Goal: Task Accomplishment & Management: Use online tool/utility

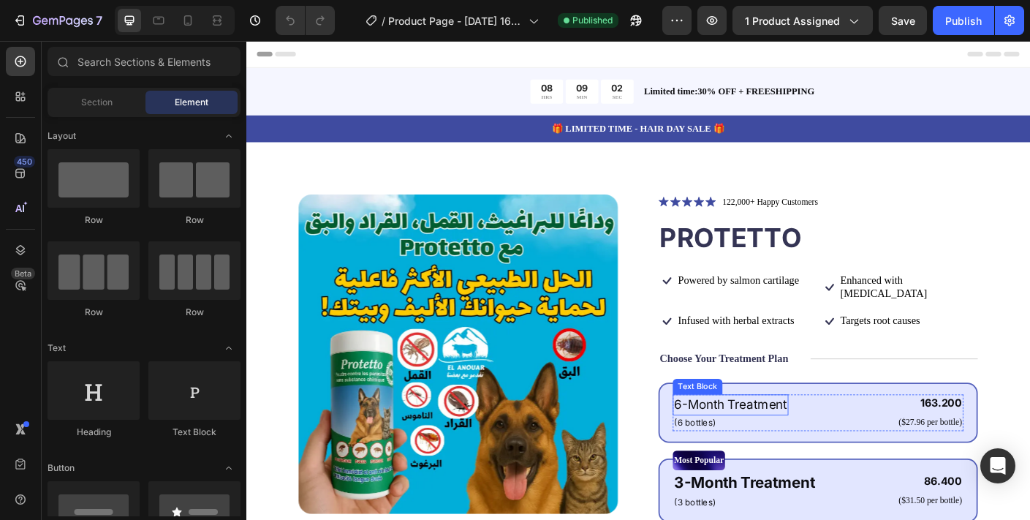
click at [784, 438] on p "6-Month Treatment" at bounding box center [788, 448] width 126 height 21
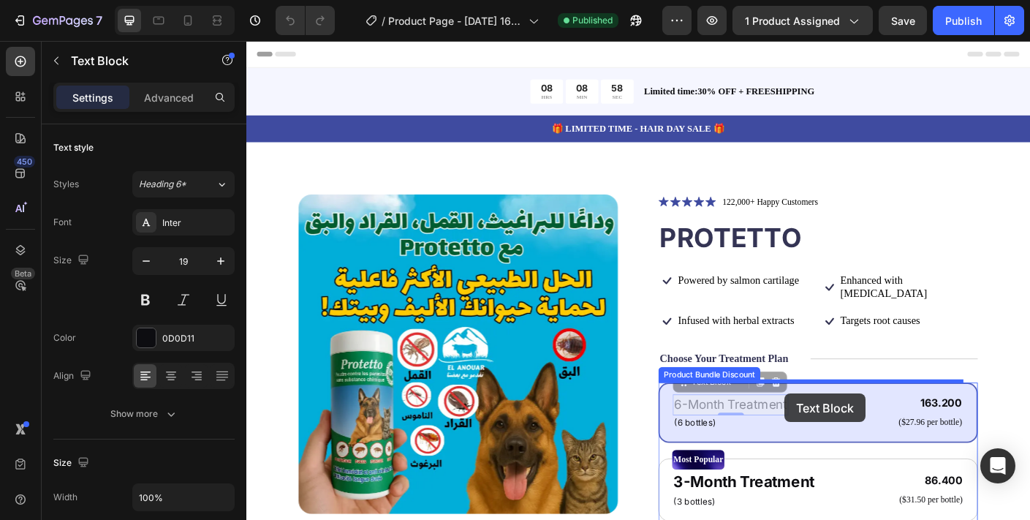
drag, startPoint x: 810, startPoint y: 436, endPoint x: 857, endPoint y: 436, distance: 46.8
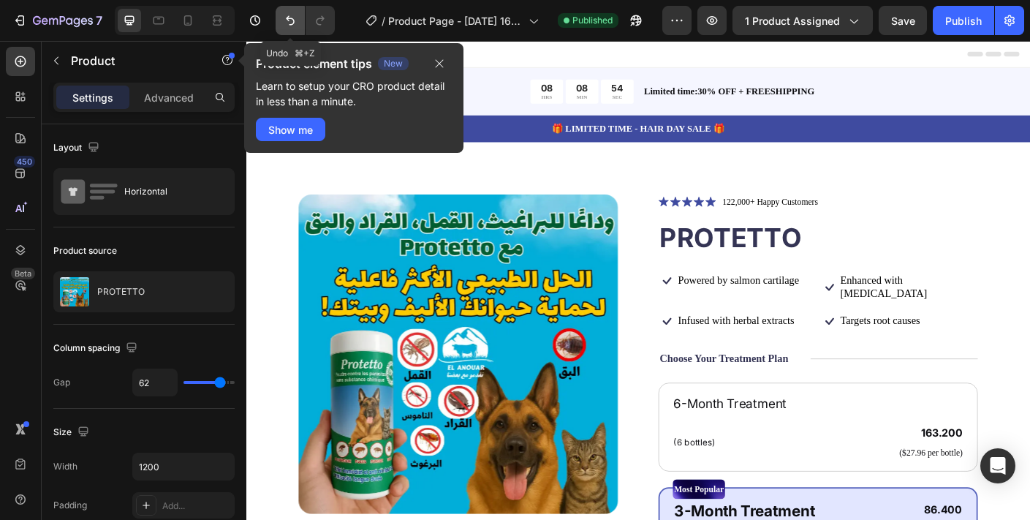
click at [294, 21] on icon "Undo/Redo" at bounding box center [290, 20] width 15 height 15
click at [289, 26] on icon "Undo/Redo" at bounding box center [290, 20] width 15 height 15
click at [440, 63] on icon "button" at bounding box center [439, 64] width 12 height 12
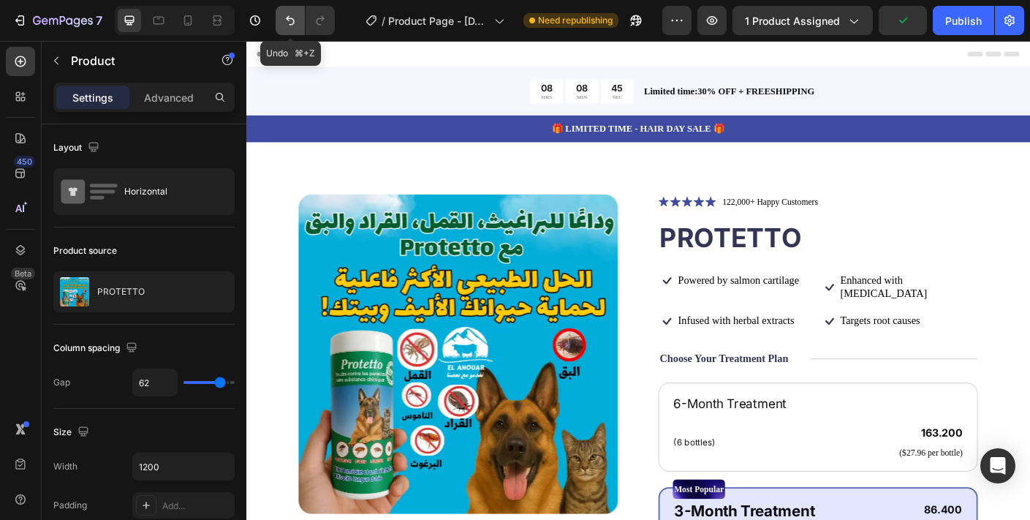
click at [289, 15] on icon "Undo/Redo" at bounding box center [290, 20] width 15 height 15
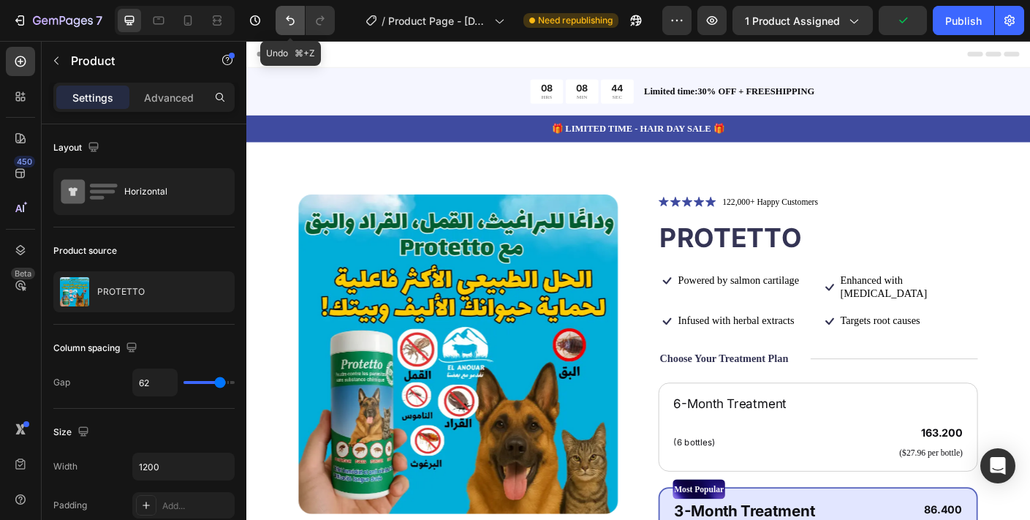
click at [289, 15] on icon "Undo/Redo" at bounding box center [290, 20] width 15 height 15
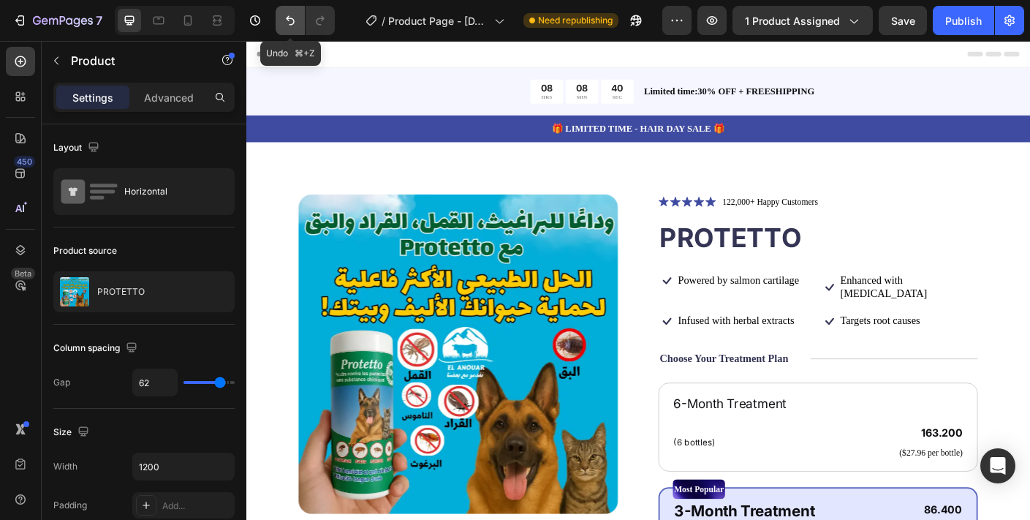
click at [293, 26] on icon "Undo/Redo" at bounding box center [290, 20] width 15 height 15
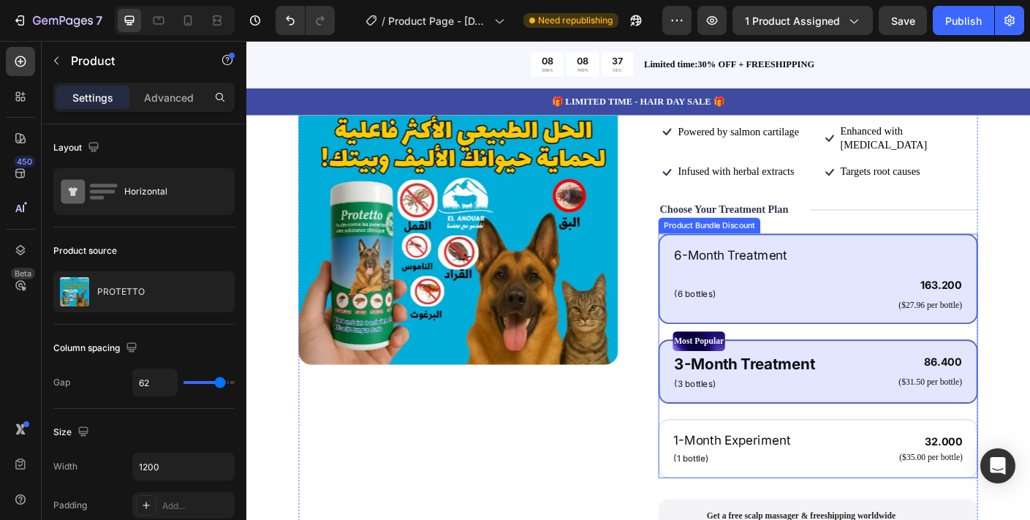
scroll to position [165, 0]
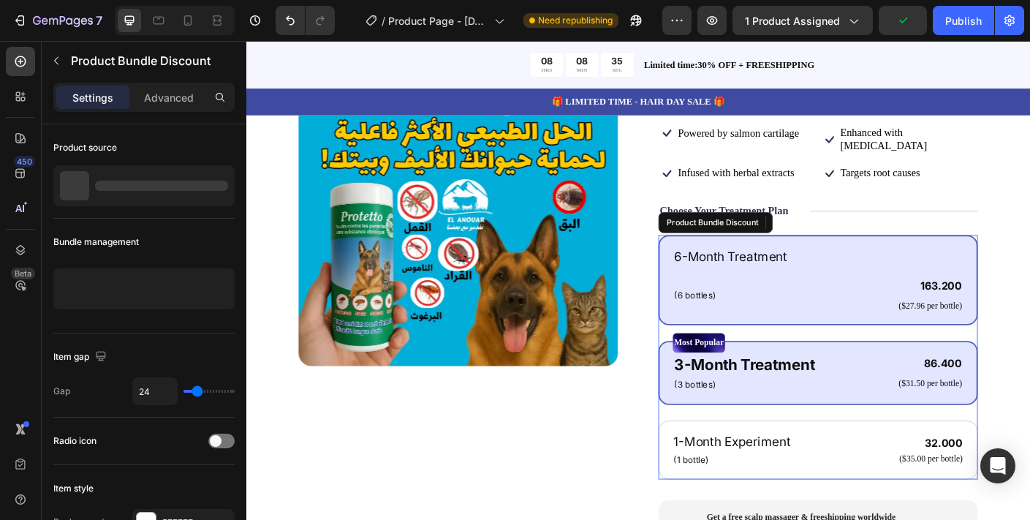
click at [862, 281] on div "6-Month Treatment Text Block (6 bottles) Text Block 163.200 Product Price Produ…" at bounding box center [885, 308] width 325 height 75
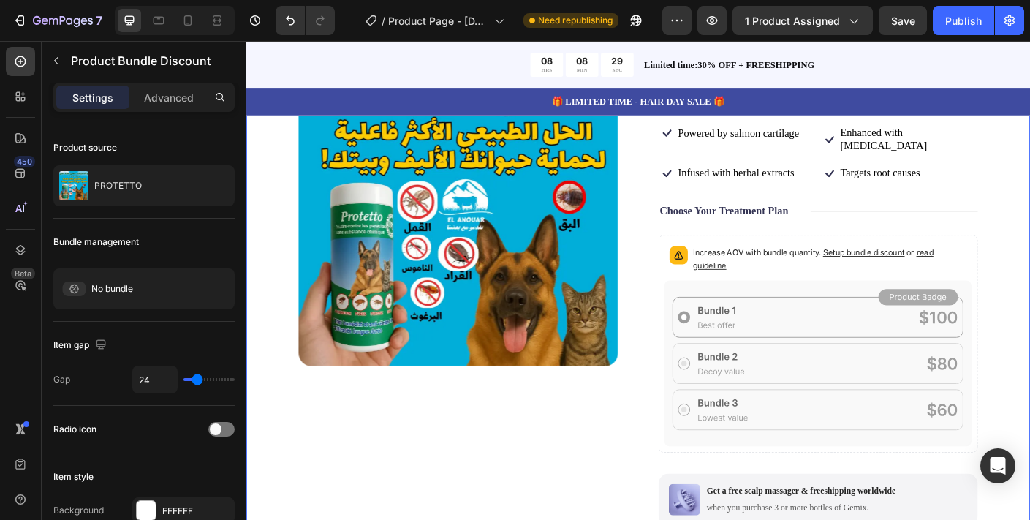
click at [1029, 318] on div "Product Images Icon Icon Icon Icon Icon Icon List 122,000+ Happy Customers Text…" at bounding box center [684, 416] width 877 height 854
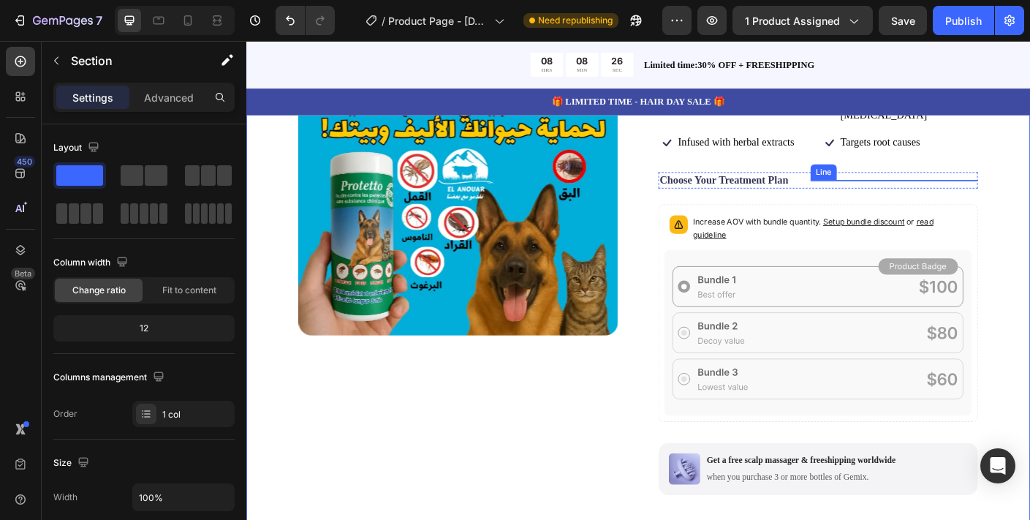
scroll to position [201, 0]
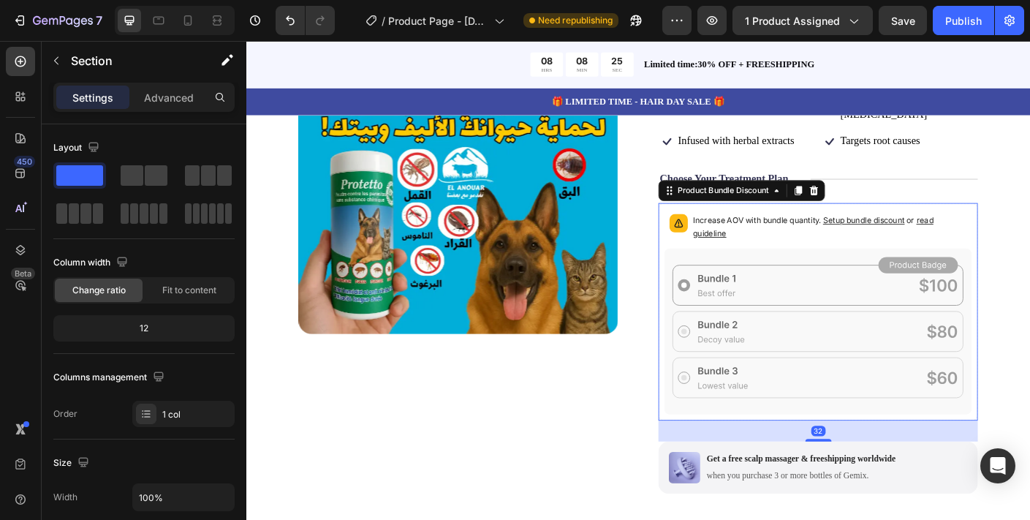
click at [881, 273] on icon at bounding box center [886, 366] width 344 height 186
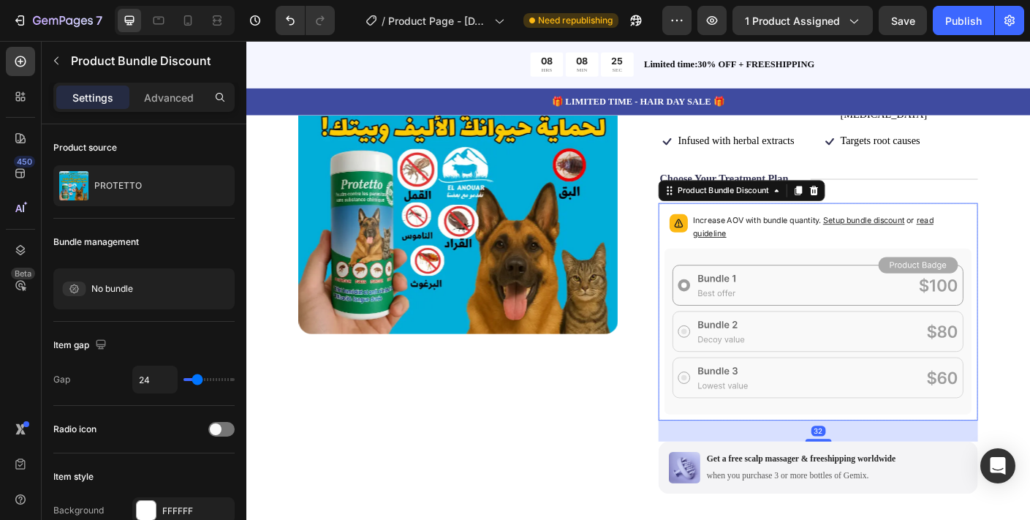
click at [881, 273] on icon at bounding box center [886, 366] width 344 height 186
click at [296, 28] on button "Undo/Redo" at bounding box center [289, 20] width 29 height 29
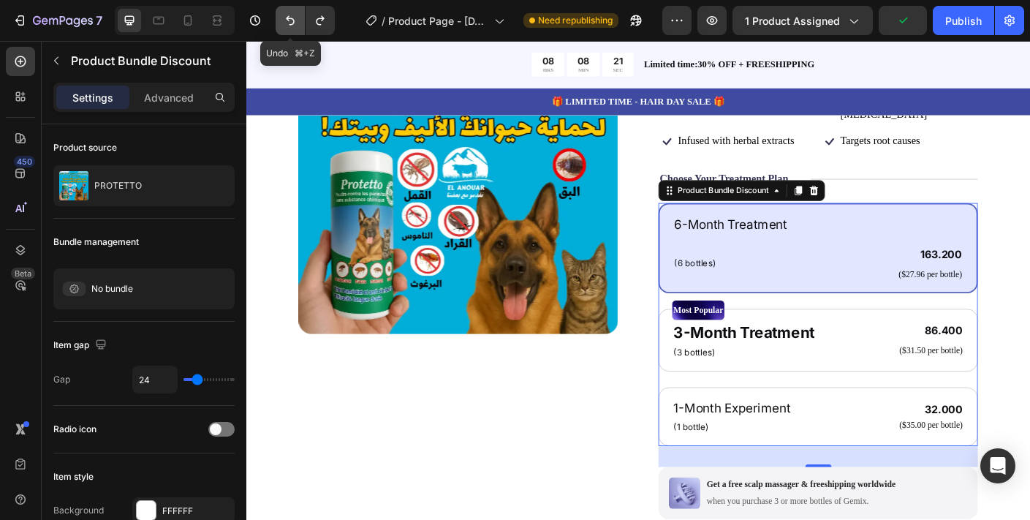
click at [296, 28] on button "Undo/Redo" at bounding box center [289, 20] width 29 height 29
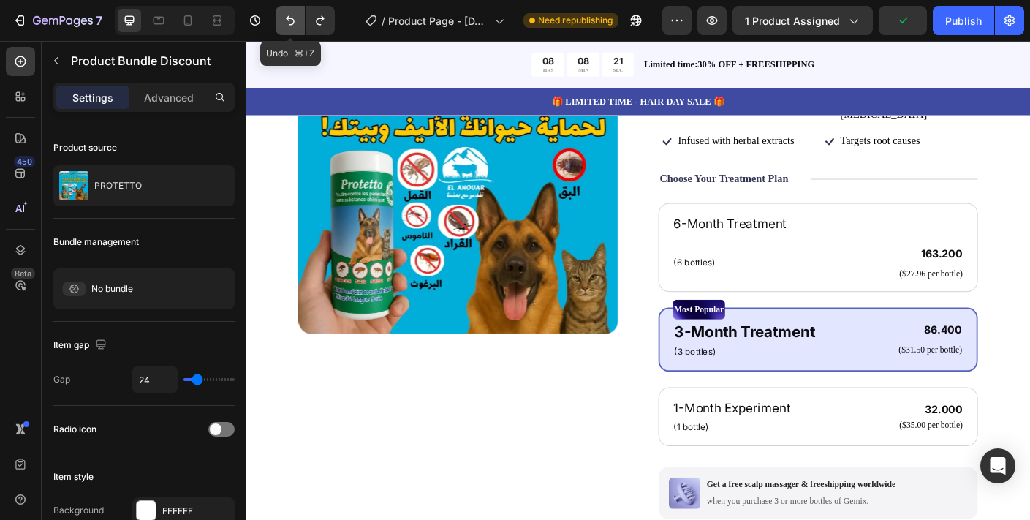
click at [296, 28] on button "Undo/Redo" at bounding box center [289, 20] width 29 height 29
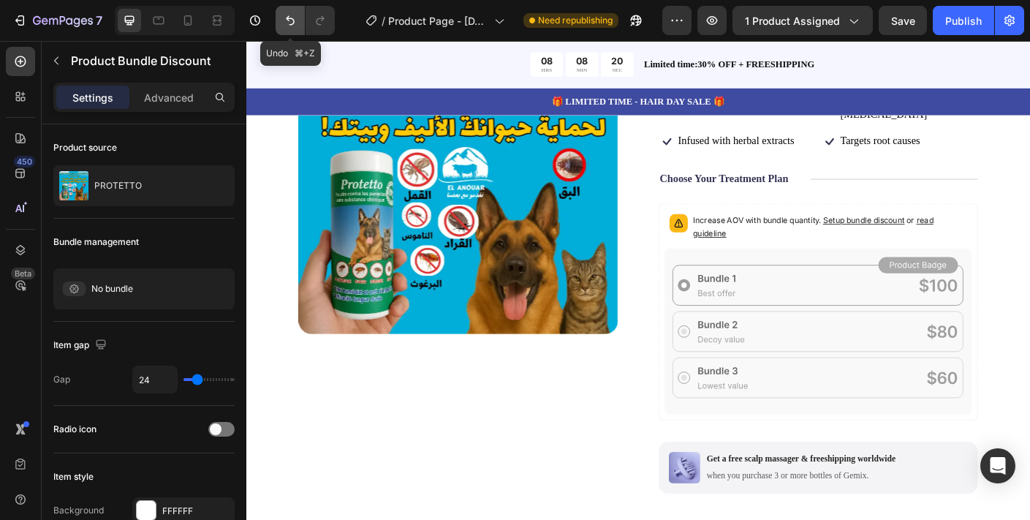
click at [296, 28] on button "Undo/Redo" at bounding box center [289, 20] width 29 height 29
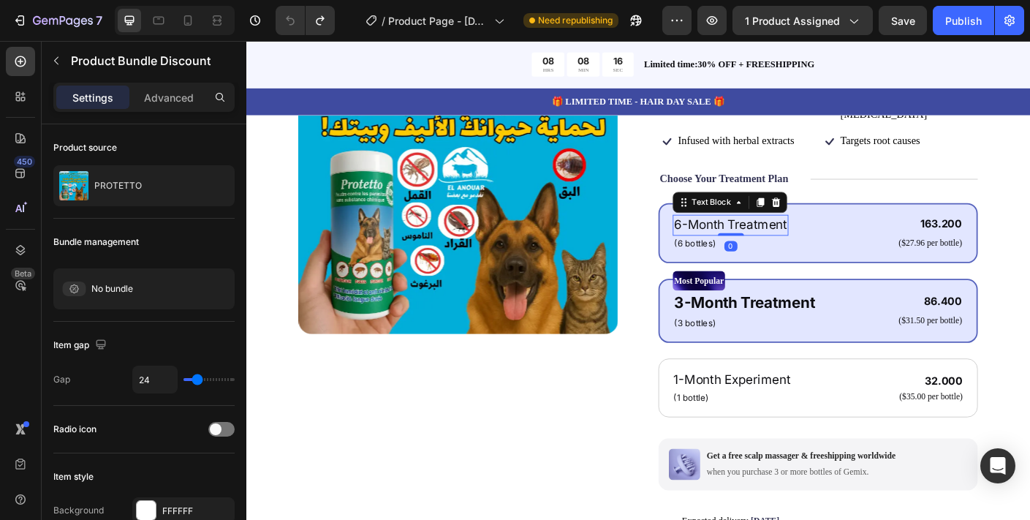
click at [816, 239] on p "6-Month Treatment" at bounding box center [788, 247] width 126 height 21
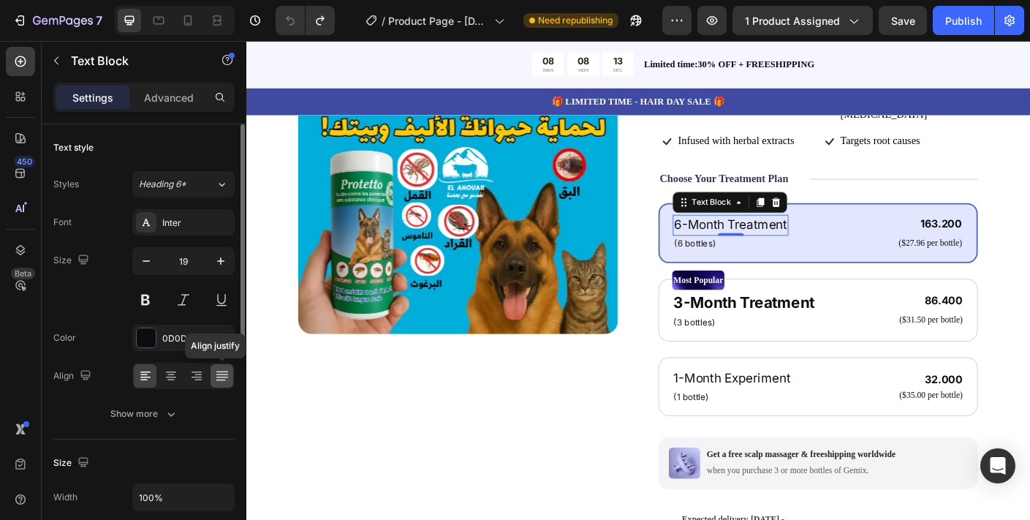
click at [218, 368] on icon at bounding box center [222, 375] width 15 height 15
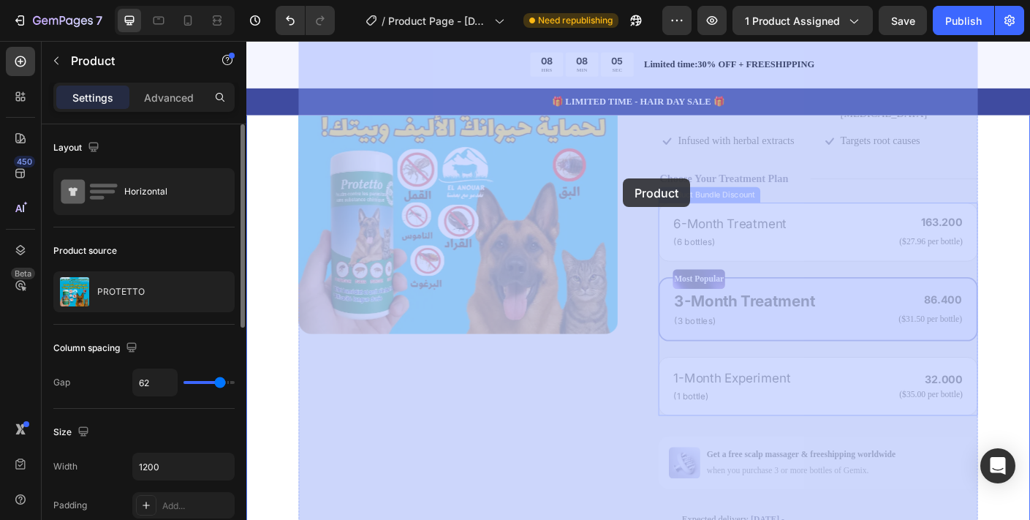
drag, startPoint x: 694, startPoint y: 205, endPoint x: 664, endPoint y: 196, distance: 32.1
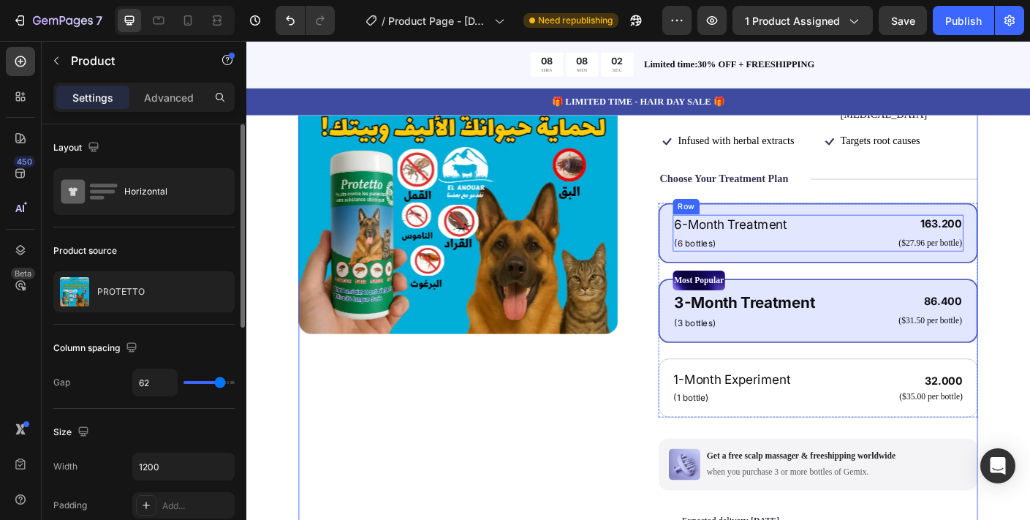
click at [930, 246] on div "6-Month Treatment Text Block (6 bottles) Text Block 163.200 Product Price Produ…" at bounding box center [885, 255] width 325 height 41
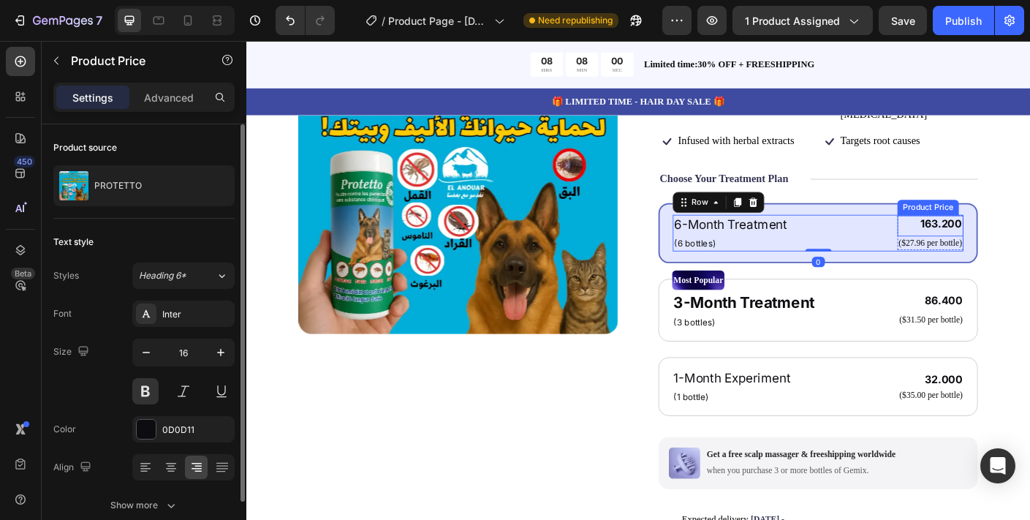
click at [1029, 236] on div "163.200" at bounding box center [1012, 245] width 74 height 18
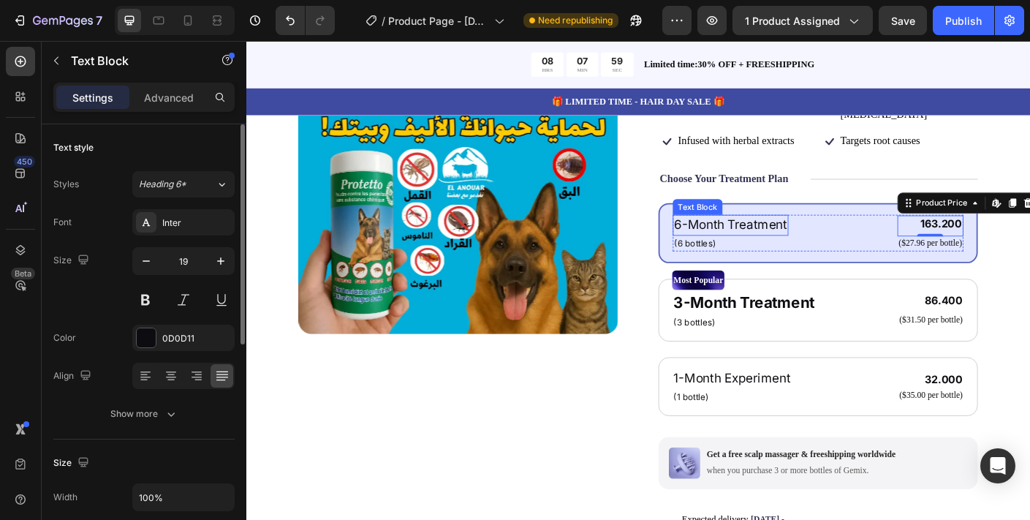
click at [838, 237] on p "6-Month Treatment" at bounding box center [788, 247] width 126 height 21
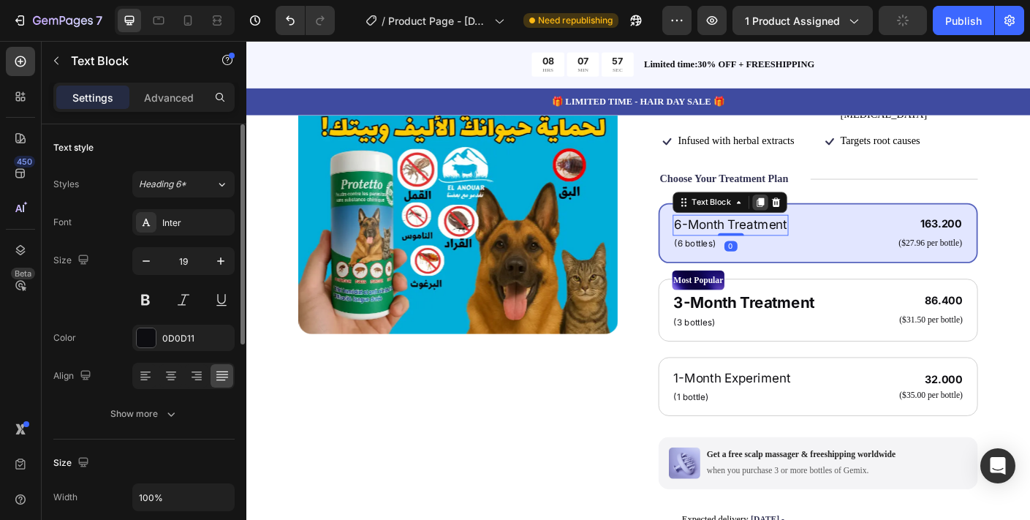
click at [821, 216] on icon at bounding box center [822, 221] width 8 height 10
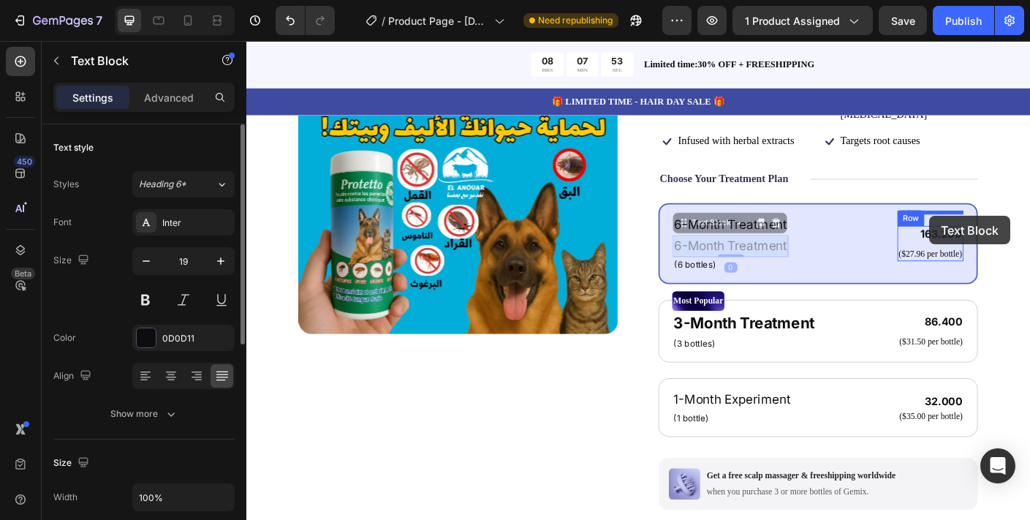
drag, startPoint x: 805, startPoint y: 258, endPoint x: 1011, endPoint y: 237, distance: 206.4
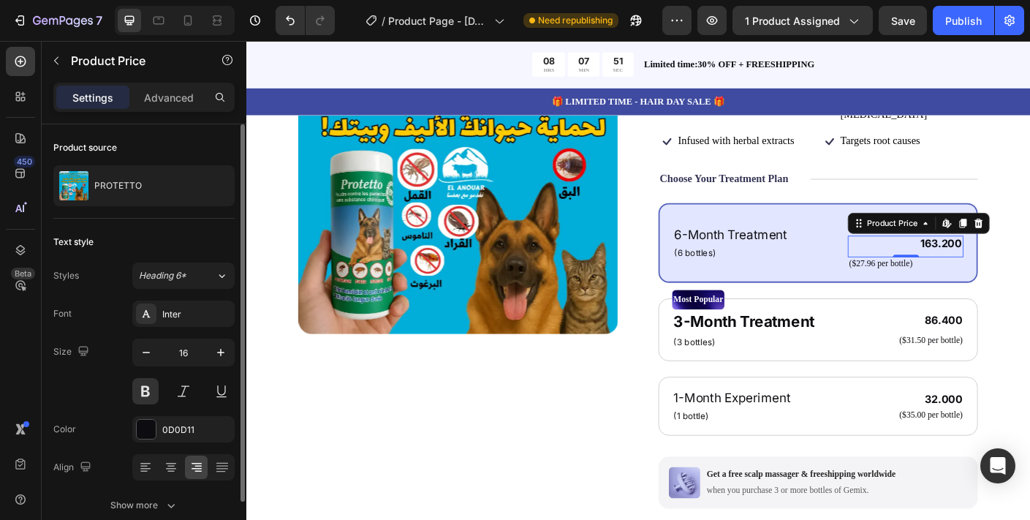
click at [1028, 259] on div "163.200" at bounding box center [983, 268] width 129 height 18
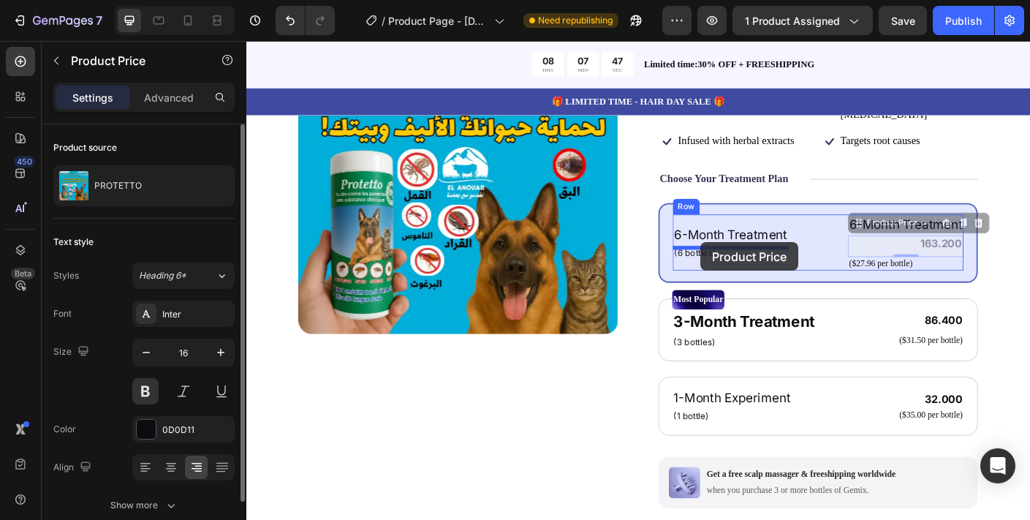
drag, startPoint x: 1028, startPoint y: 251, endPoint x: 754, endPoint y: 266, distance: 274.4
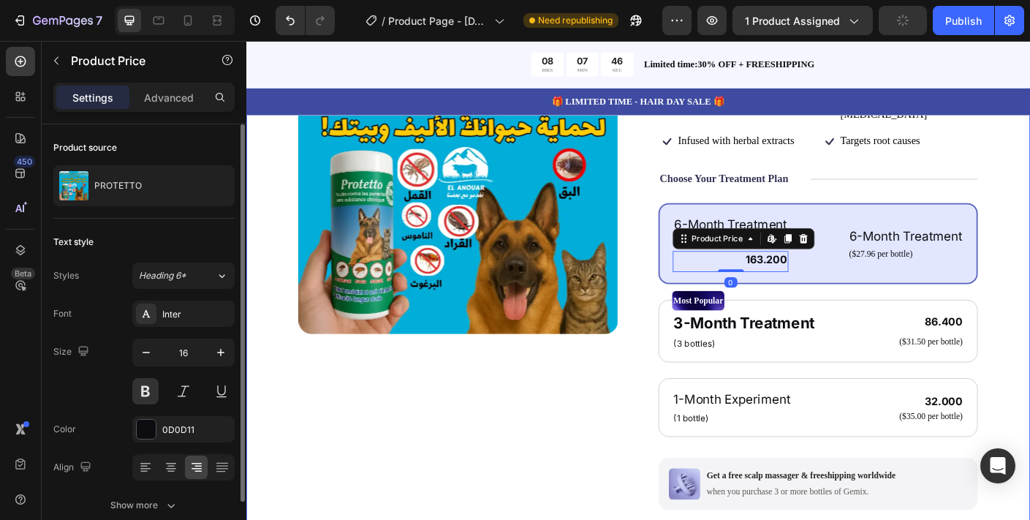
click at [1029, 231] on div "Product Images Icon Icon Icon Icon Icon Icon List 122,000+ Happy Customers Text…" at bounding box center [684, 389] width 877 height 873
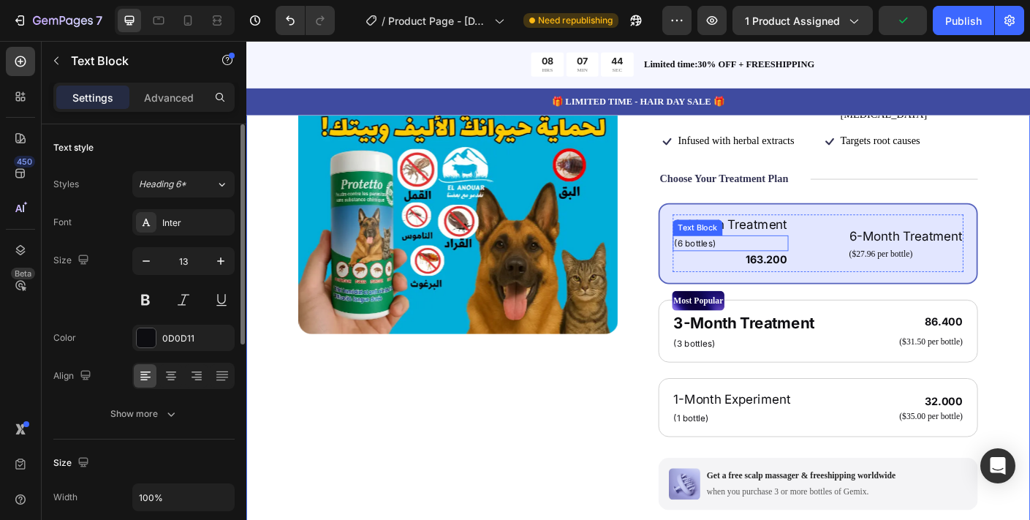
click at [757, 260] on p "(6 bottles)" at bounding box center [788, 267] width 126 height 15
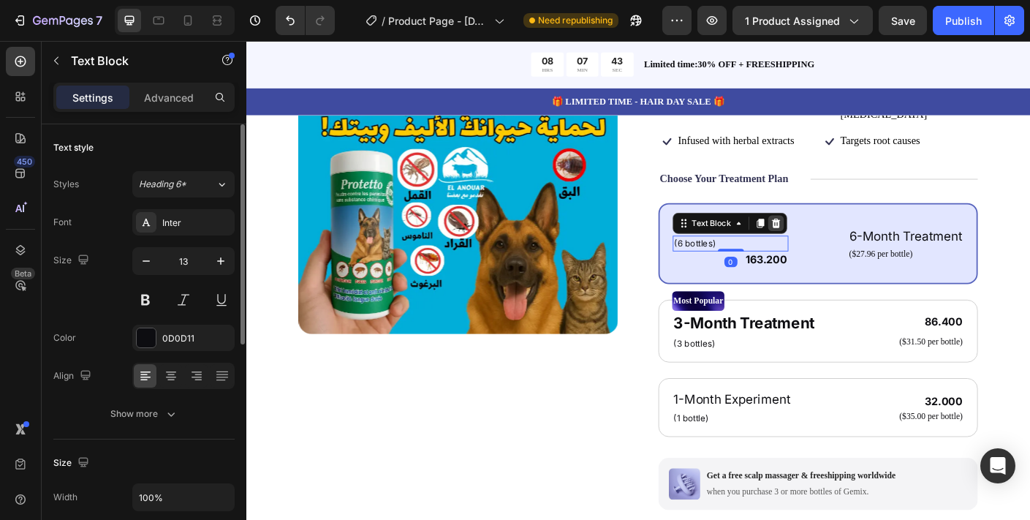
click at [838, 240] on icon at bounding box center [839, 245] width 9 height 10
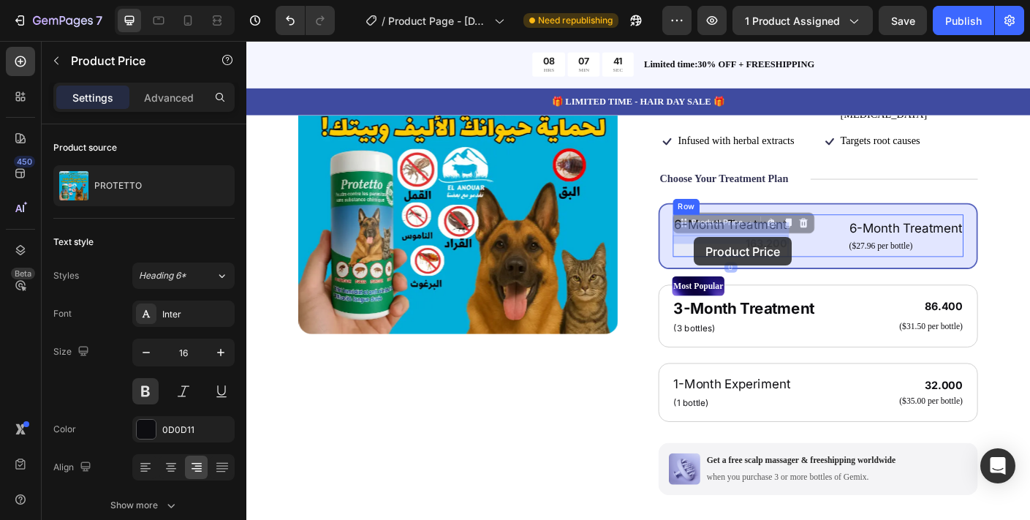
drag, startPoint x: 835, startPoint y: 254, endPoint x: 747, endPoint y: 260, distance: 87.9
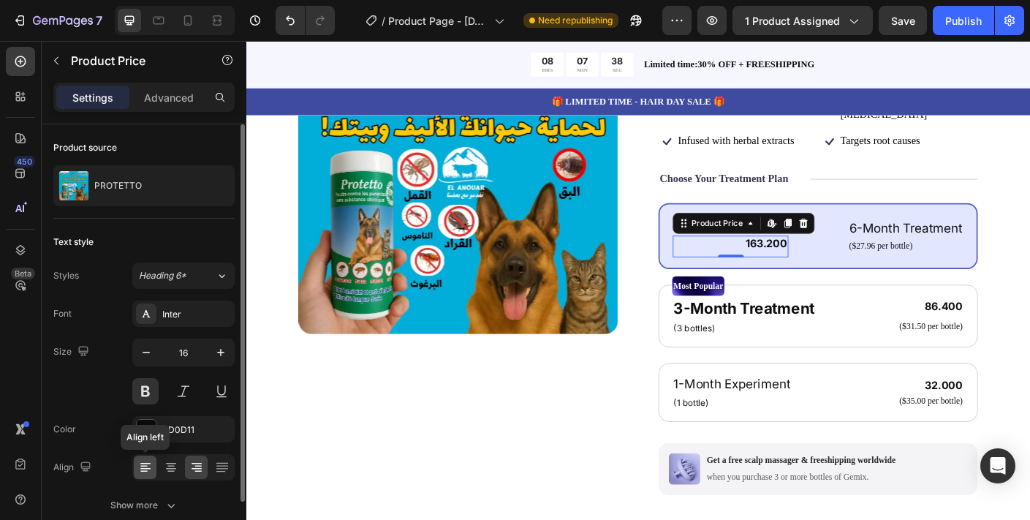
click at [148, 466] on icon at bounding box center [145, 467] width 15 height 15
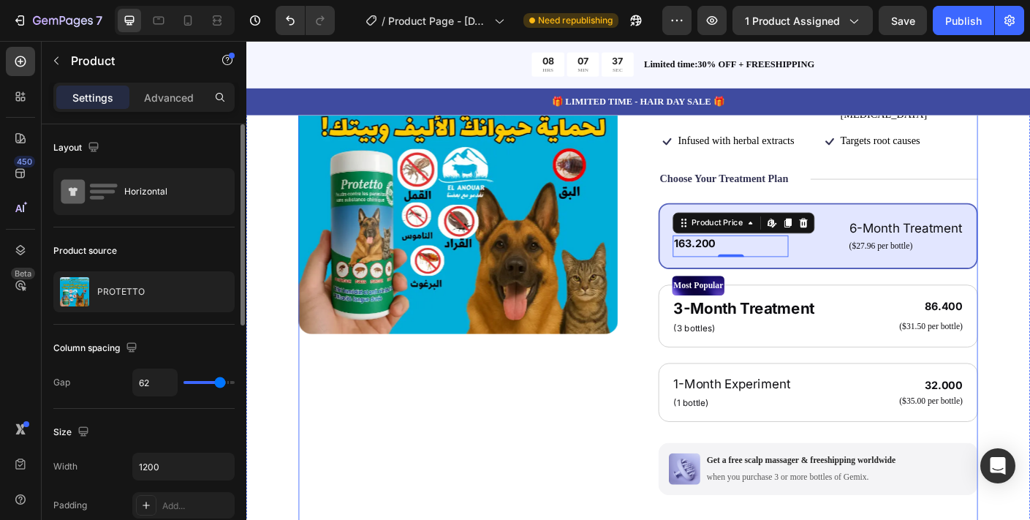
click at [602, 439] on div "Product Images" at bounding box center [483, 374] width 357 height 724
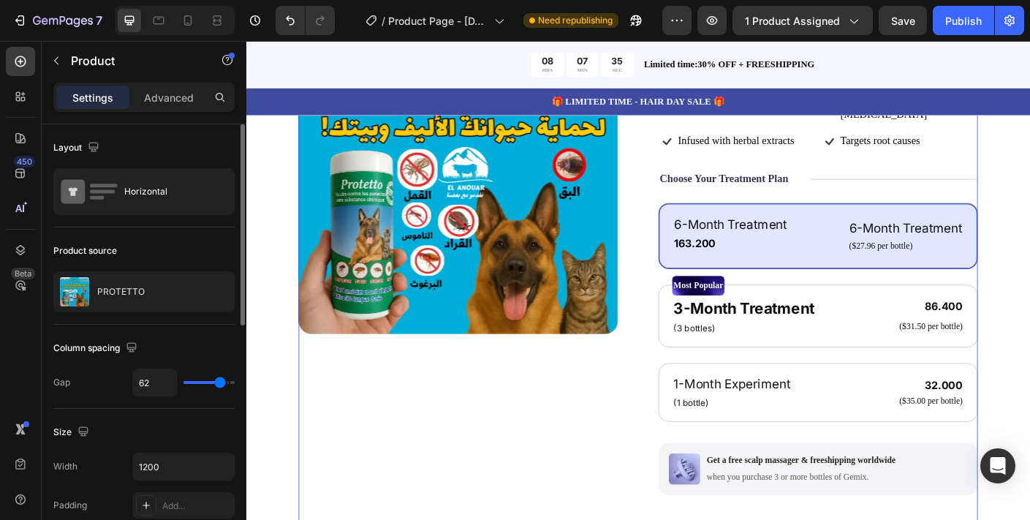
click at [634, 460] on div "Product Images" at bounding box center [483, 374] width 357 height 724
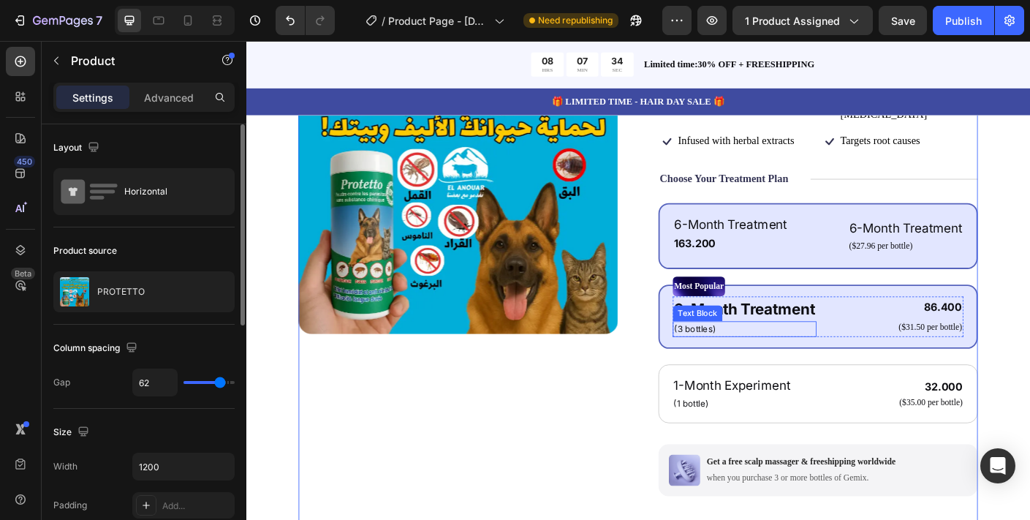
click at [858, 356] on p "(3 bottles)" at bounding box center [804, 363] width 158 height 15
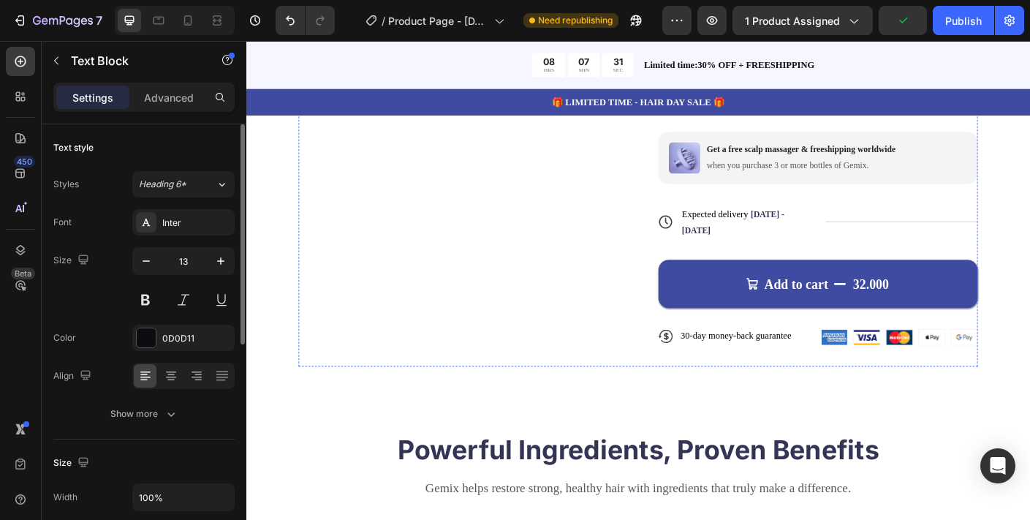
scroll to position [587, 0]
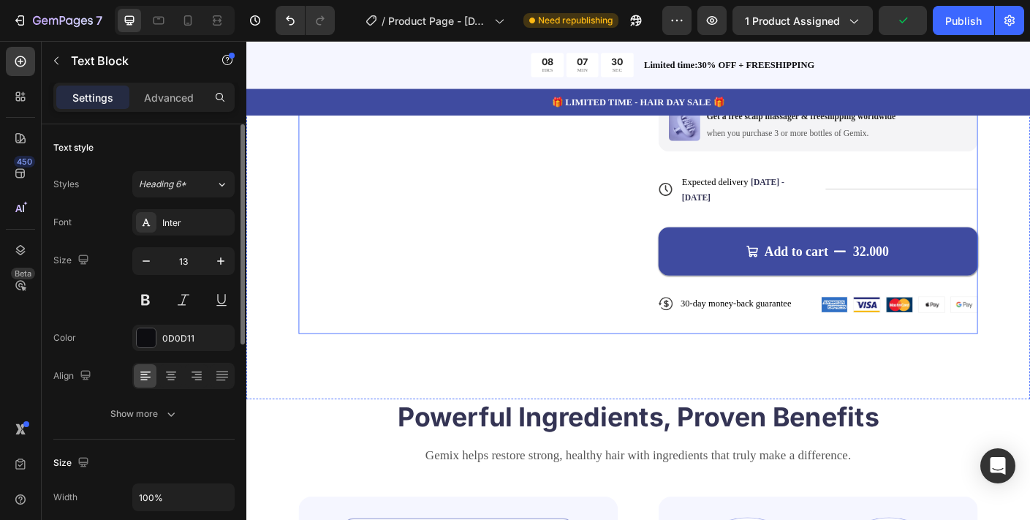
click at [894, 226] on div "Add to cart 32.000 Add to Cart" at bounding box center [885, 264] width 357 height 77
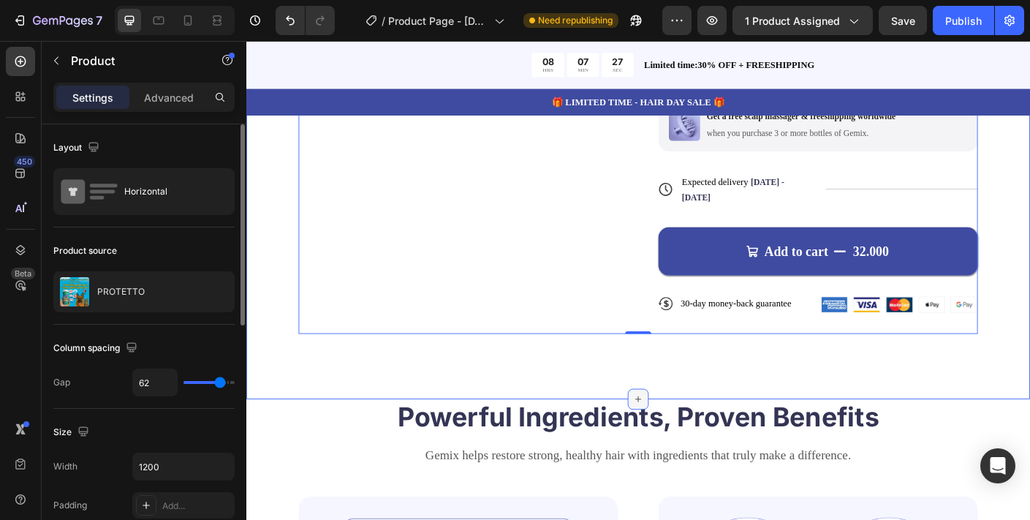
click at [689, 436] on icon at bounding box center [685, 442] width 12 height 12
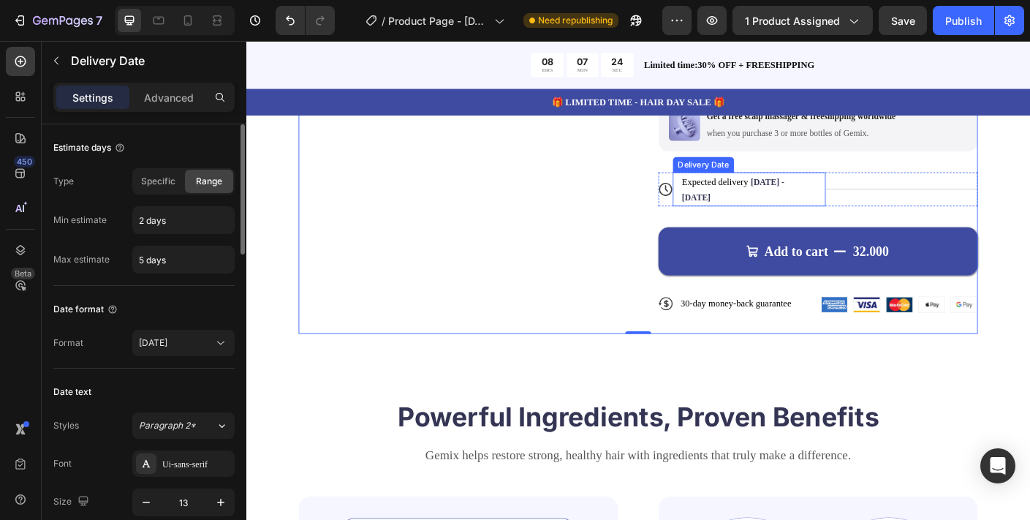
click at [883, 188] on div "Expected delivery [DATE] - [DATE] Delivery Date" at bounding box center [808, 207] width 171 height 38
click at [905, 191] on div "Title Line" at bounding box center [979, 207] width 171 height 38
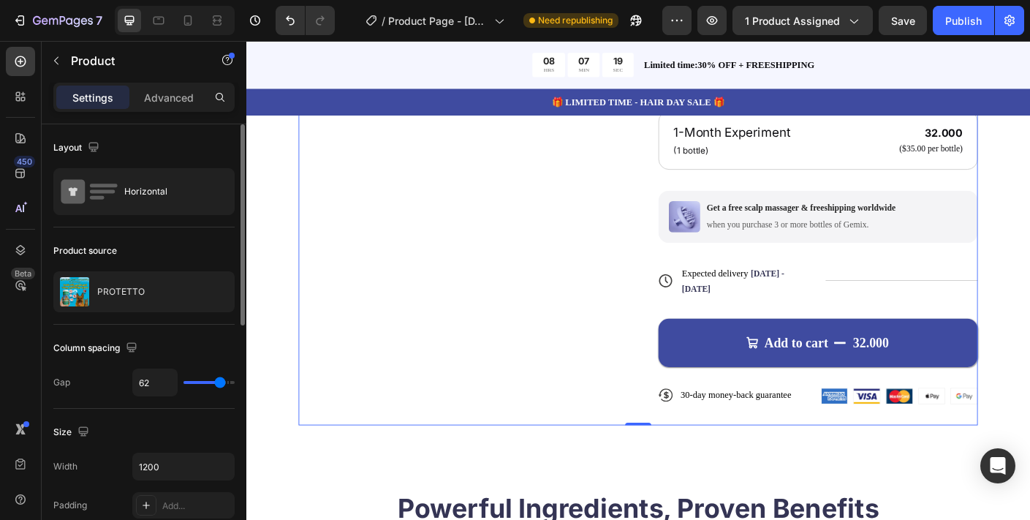
scroll to position [487, 0]
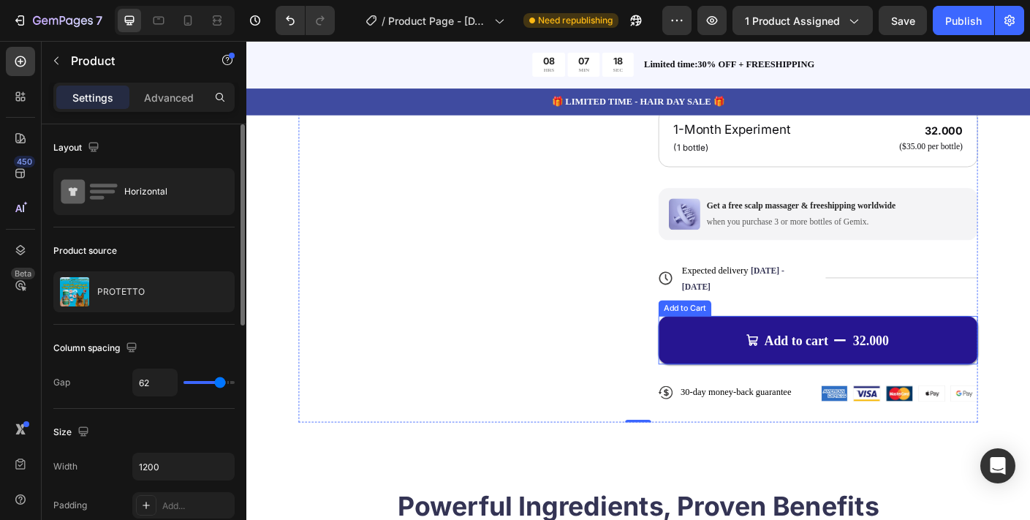
click at [887, 349] on button "Add to cart 32.000" at bounding box center [885, 376] width 357 height 54
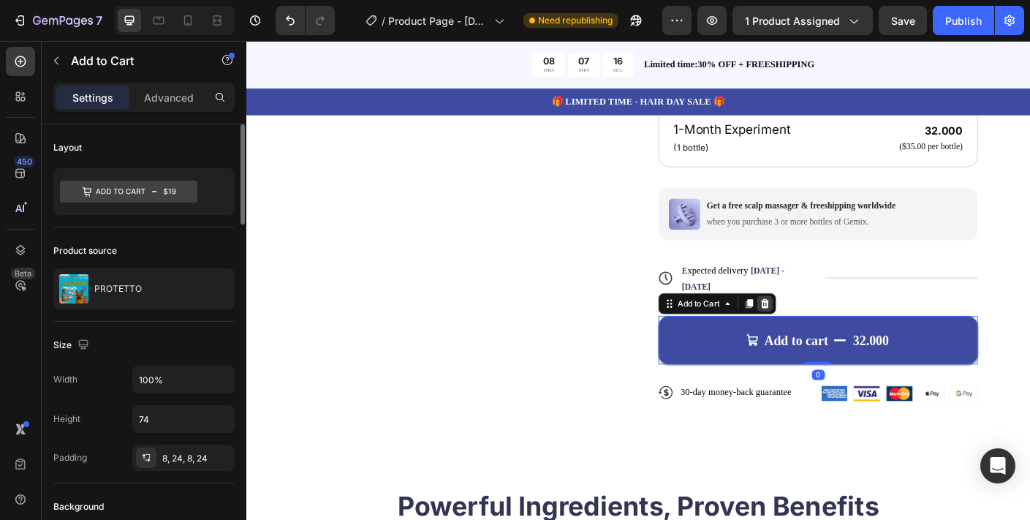
click at [822, 329] on icon at bounding box center [827, 335] width 12 height 12
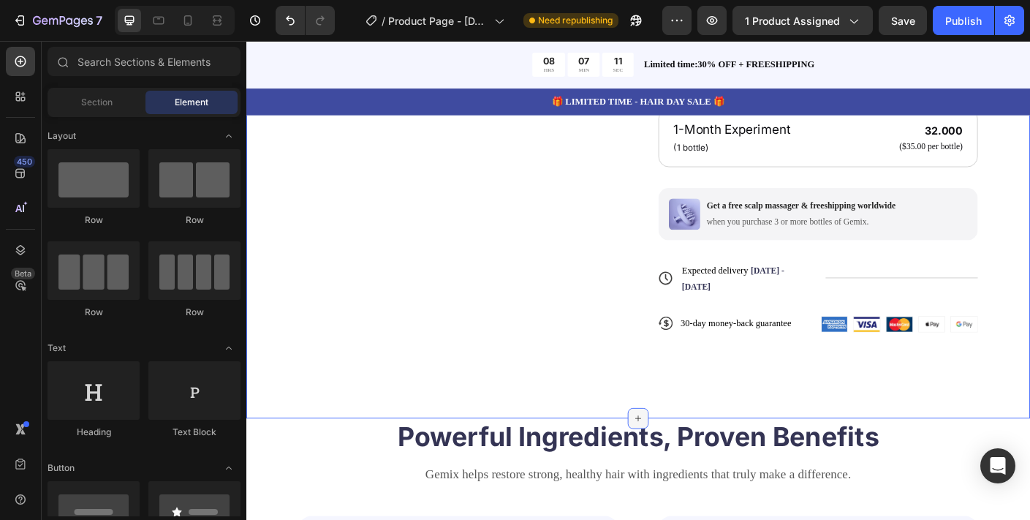
click at [685, 457] on icon at bounding box center [685, 463] width 12 height 12
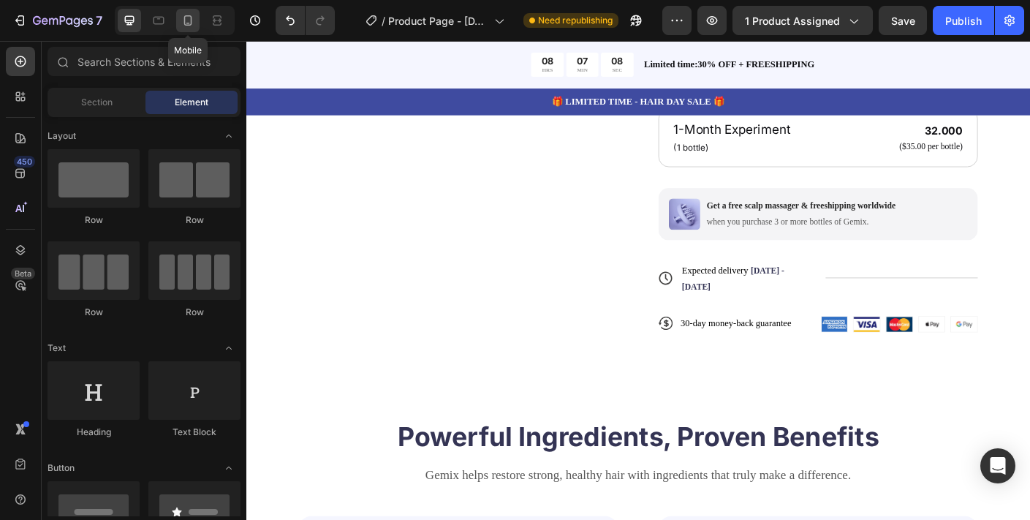
click at [194, 25] on icon at bounding box center [187, 20] width 15 height 15
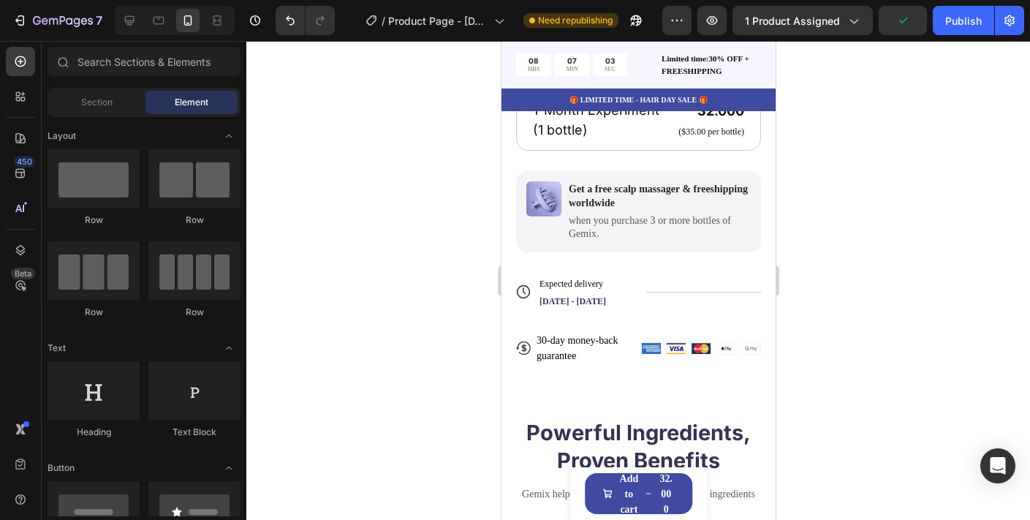
scroll to position [717, 0]
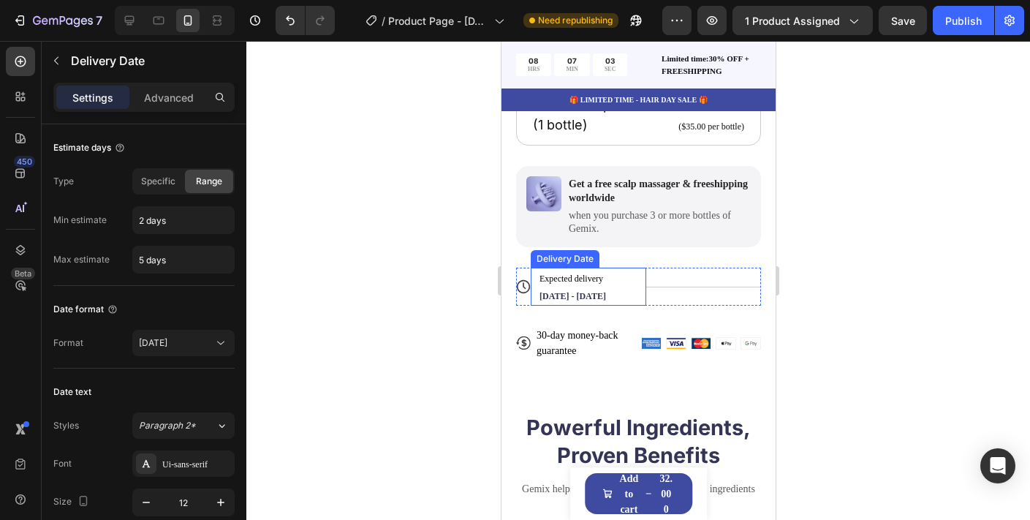
click at [590, 292] on div "Expected delivery [DATE] - [DATE]" at bounding box center [581, 286] width 88 height 38
click at [661, 259] on div at bounding box center [659, 254] width 18 height 18
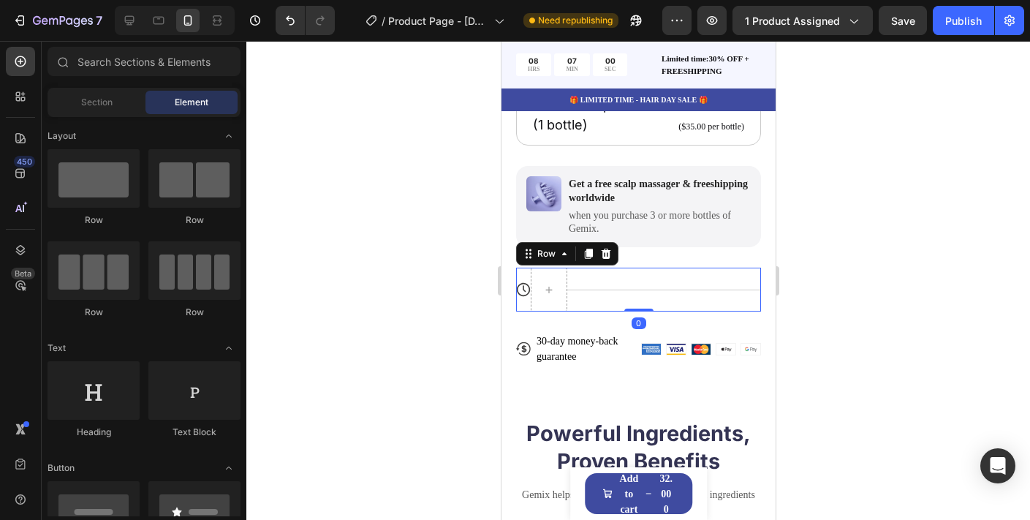
click at [653, 291] on div "Title Line" at bounding box center [663, 289] width 194 height 44
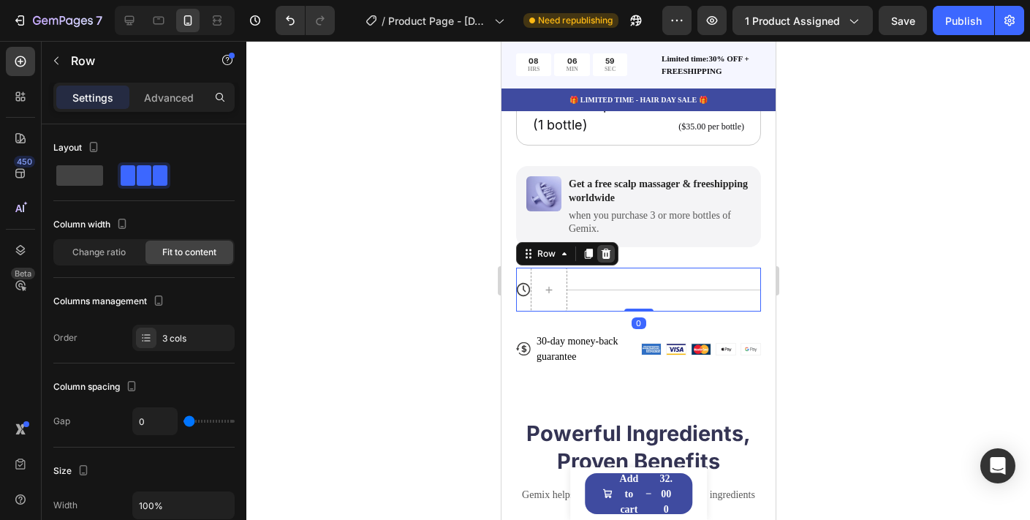
click at [609, 259] on div at bounding box center [605, 254] width 18 height 18
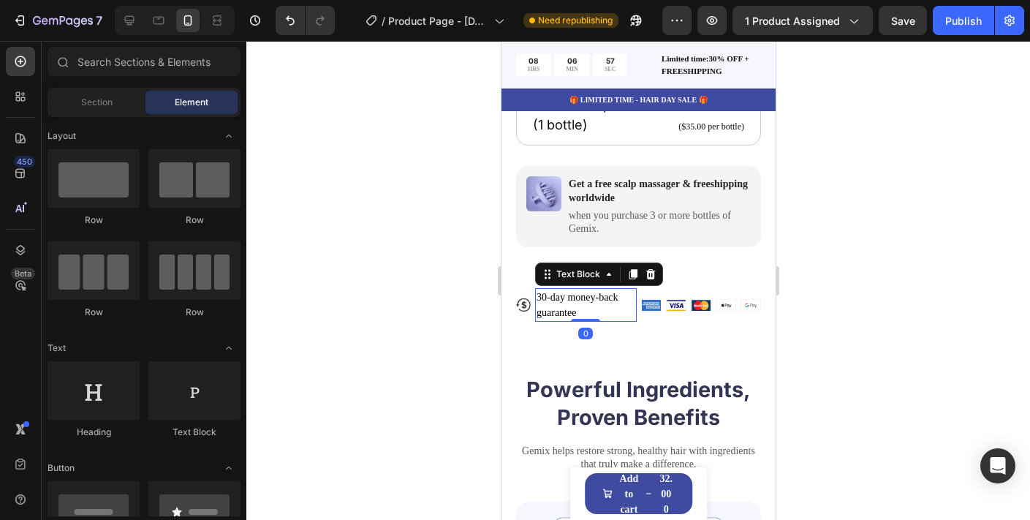
click at [615, 306] on p "30-day money-back guarantee" at bounding box center [585, 304] width 99 height 31
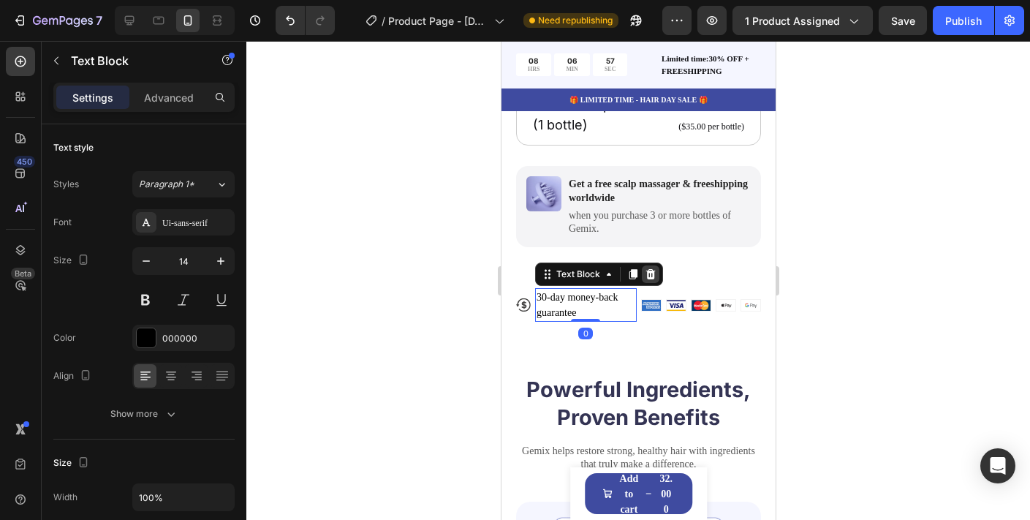
click at [648, 278] on icon at bounding box center [649, 274] width 9 height 10
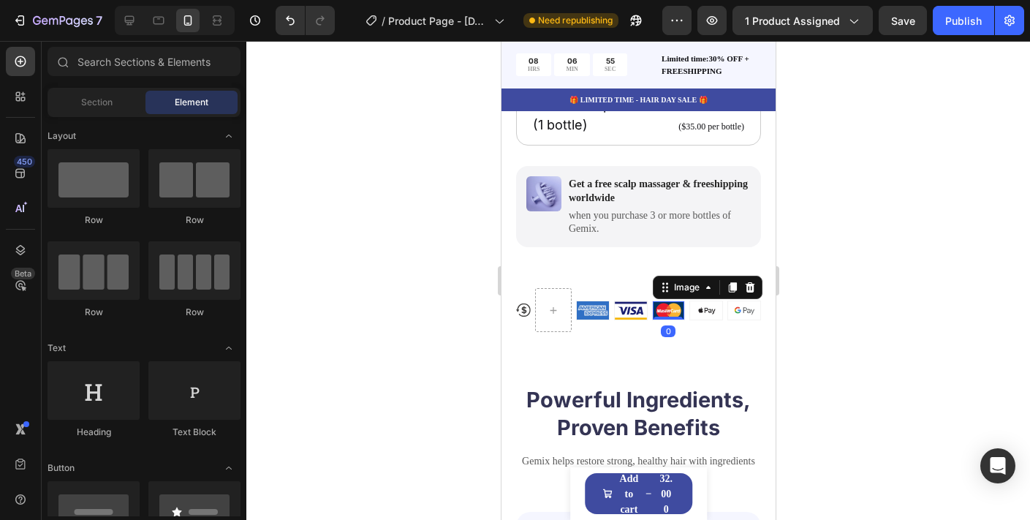
click at [654, 311] on img at bounding box center [668, 310] width 32 height 18
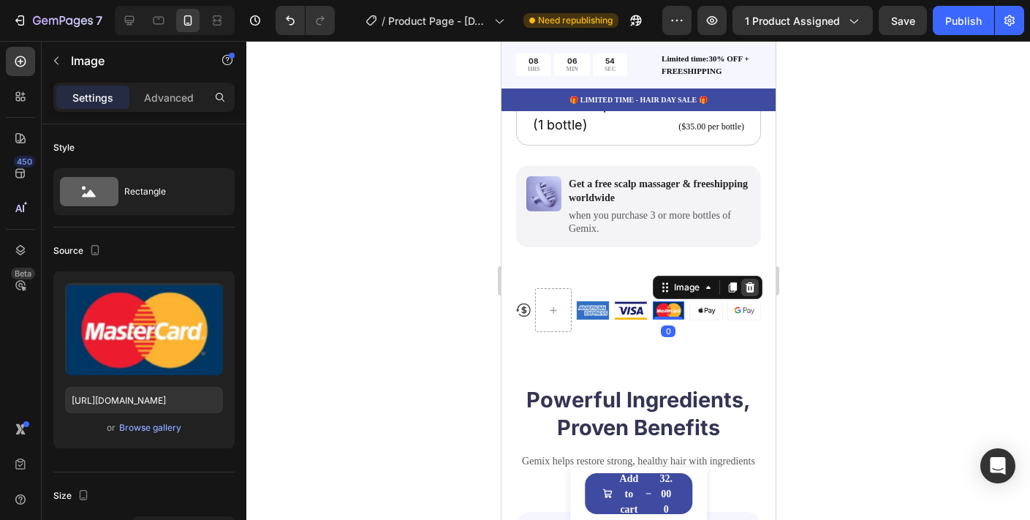
click at [748, 285] on icon at bounding box center [748, 286] width 9 height 10
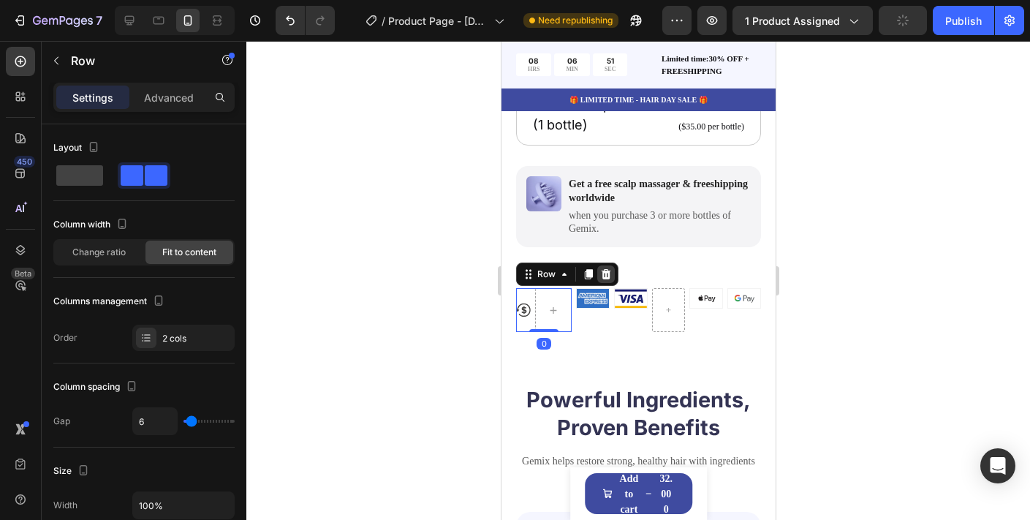
click at [602, 276] on icon at bounding box center [605, 274] width 9 height 10
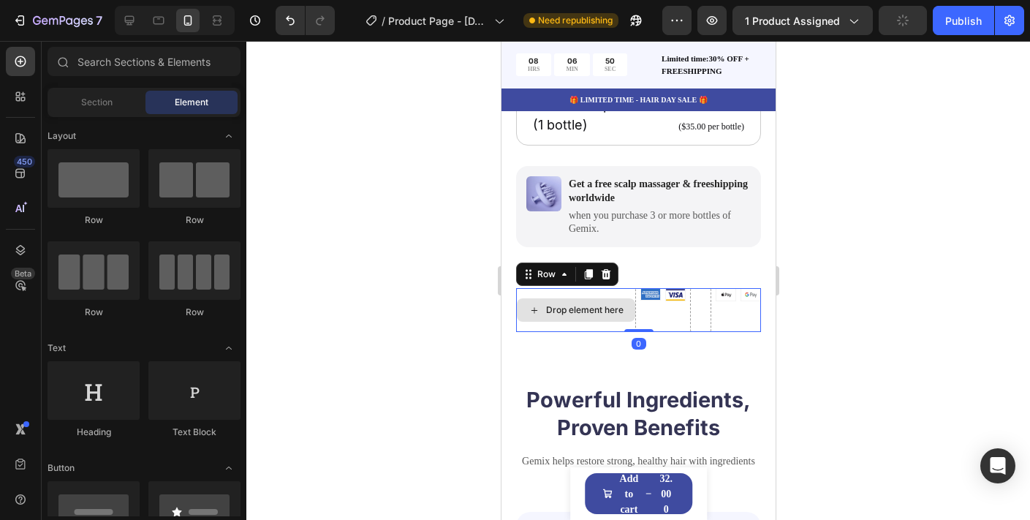
click at [590, 297] on div "Drop element here" at bounding box center [575, 310] width 120 height 44
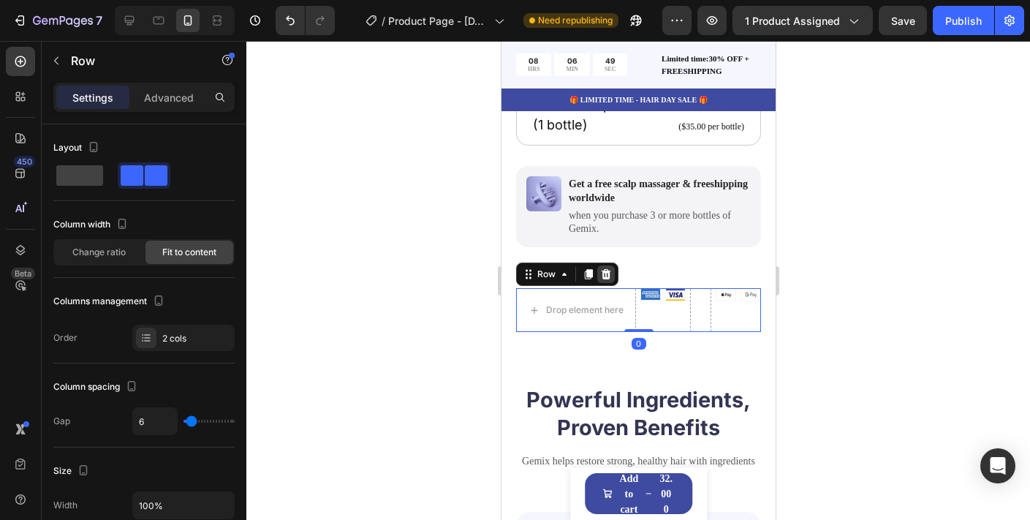
click at [608, 275] on icon at bounding box center [605, 274] width 9 height 10
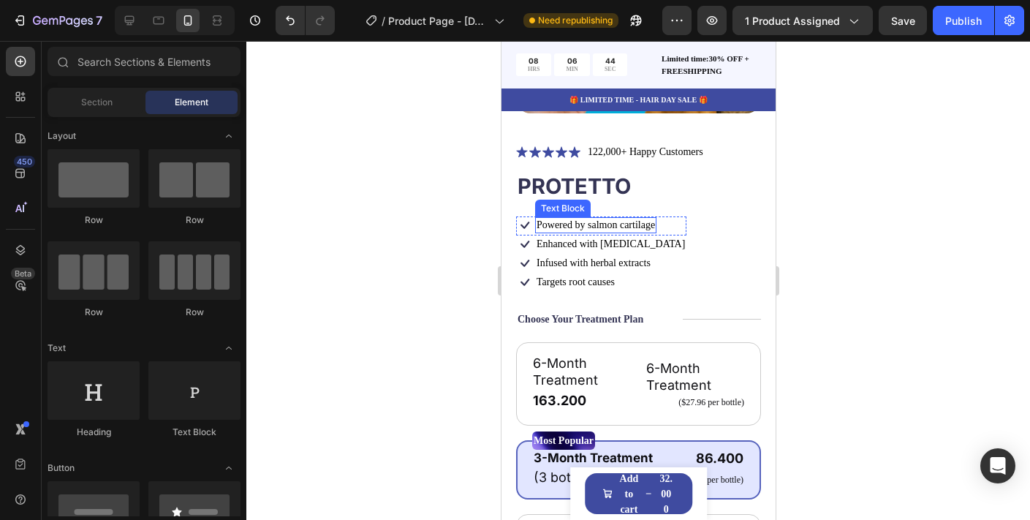
scroll to position [289, 0]
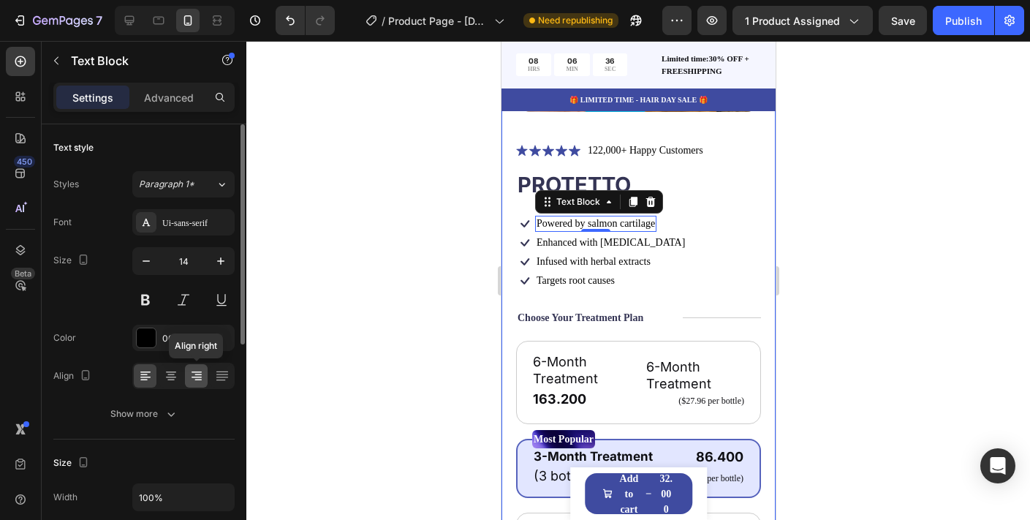
click at [202, 370] on icon at bounding box center [196, 375] width 15 height 15
click at [205, 415] on button "Show more" at bounding box center [143, 413] width 181 height 26
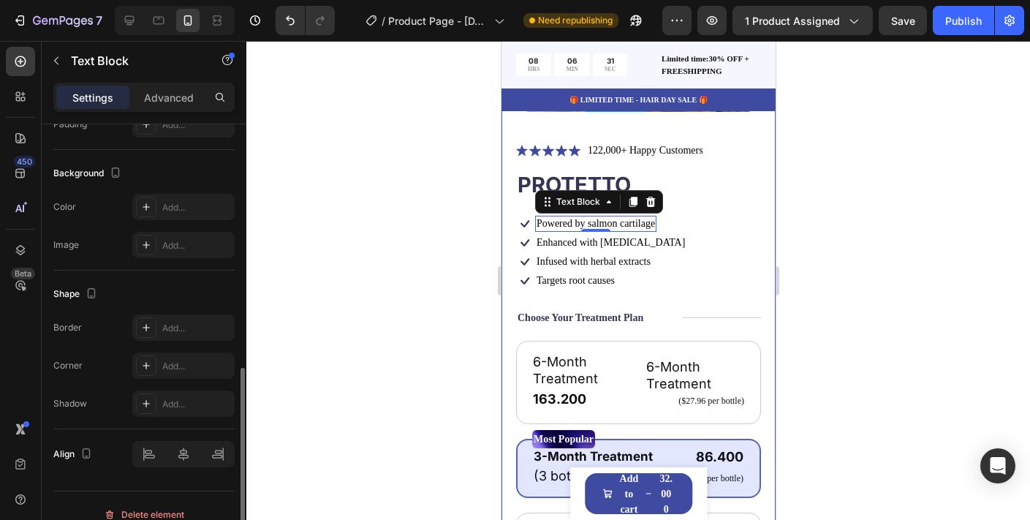
scroll to position [622, 0]
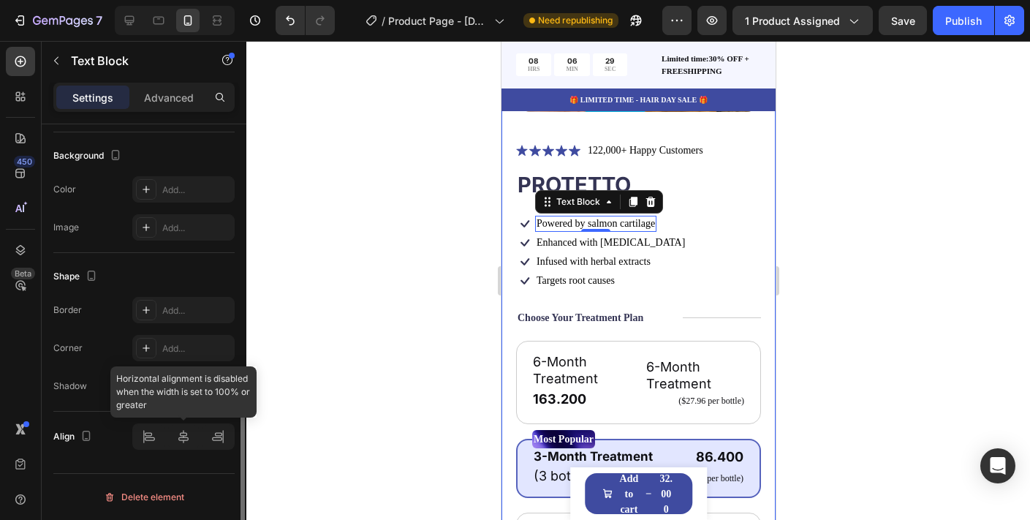
click at [215, 434] on div at bounding box center [183, 436] width 102 height 26
click at [219, 440] on div at bounding box center [183, 436] width 102 height 26
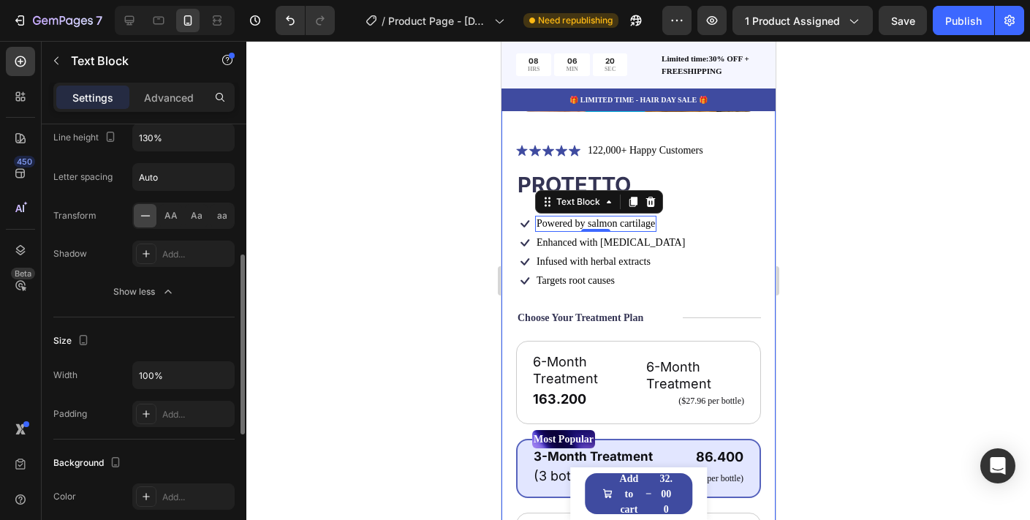
scroll to position [318, 0]
click at [183, 368] on input "100%" at bounding box center [183, 372] width 101 height 26
click at [219, 371] on icon "button" at bounding box center [220, 372] width 15 height 15
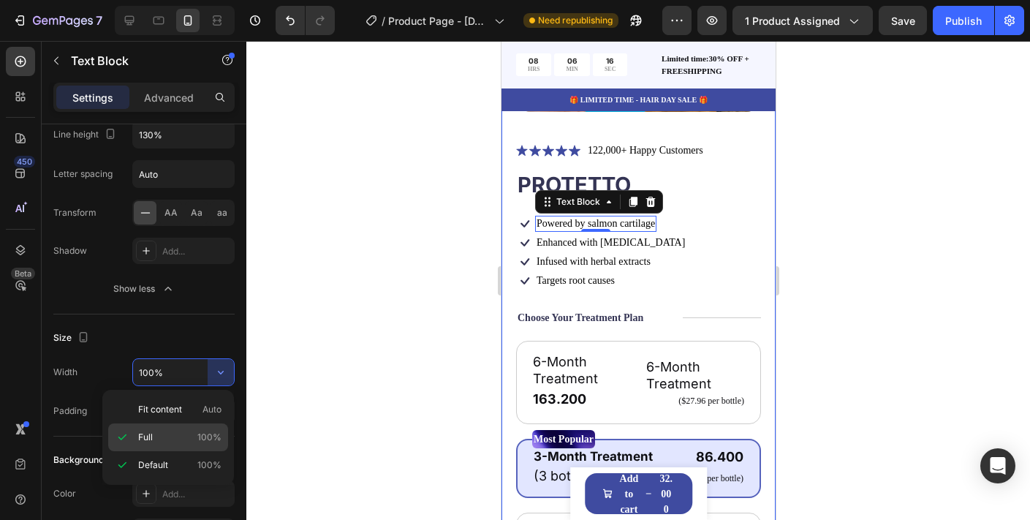
click at [183, 436] on p "Full 100%" at bounding box center [179, 436] width 83 height 13
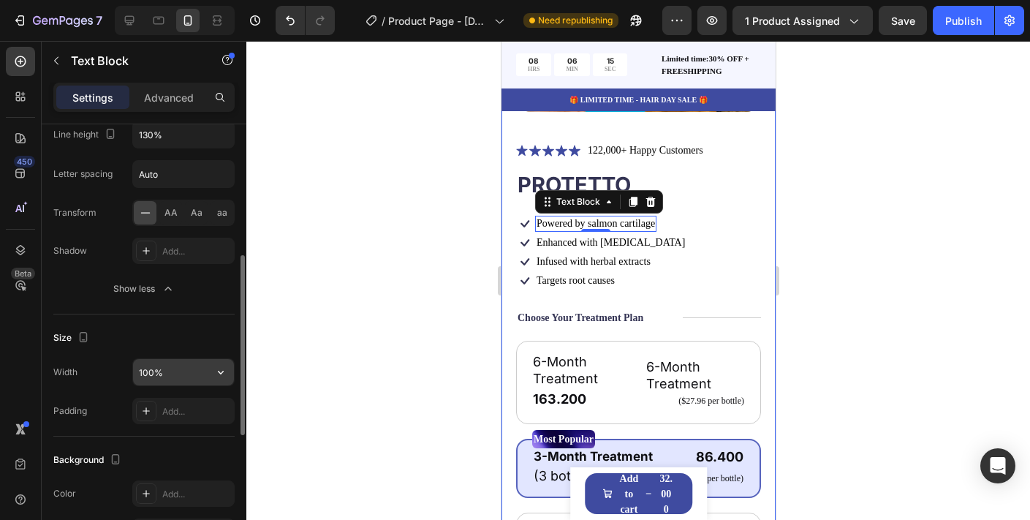
click at [180, 372] on input "100%" at bounding box center [183, 372] width 101 height 26
click at [178, 365] on input "100%" at bounding box center [183, 372] width 101 height 26
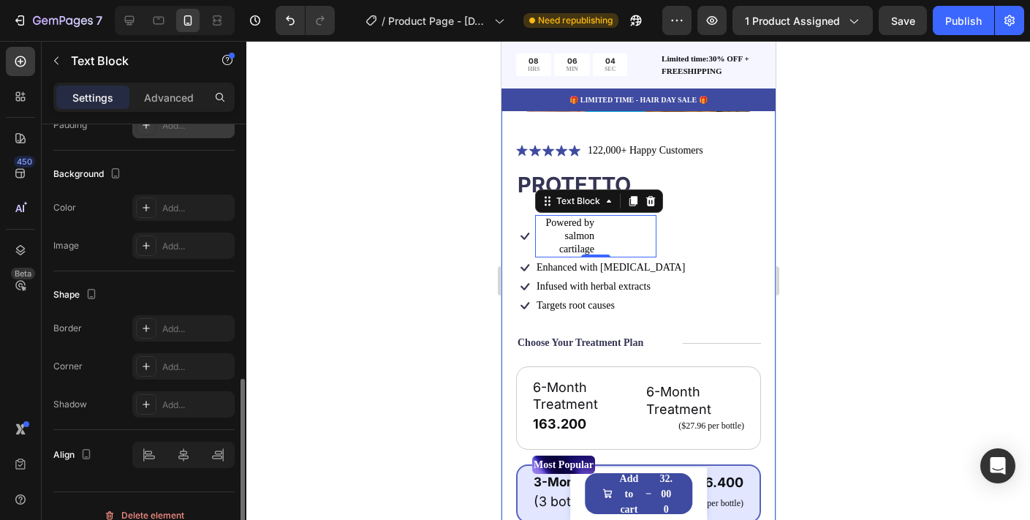
scroll to position [622, 0]
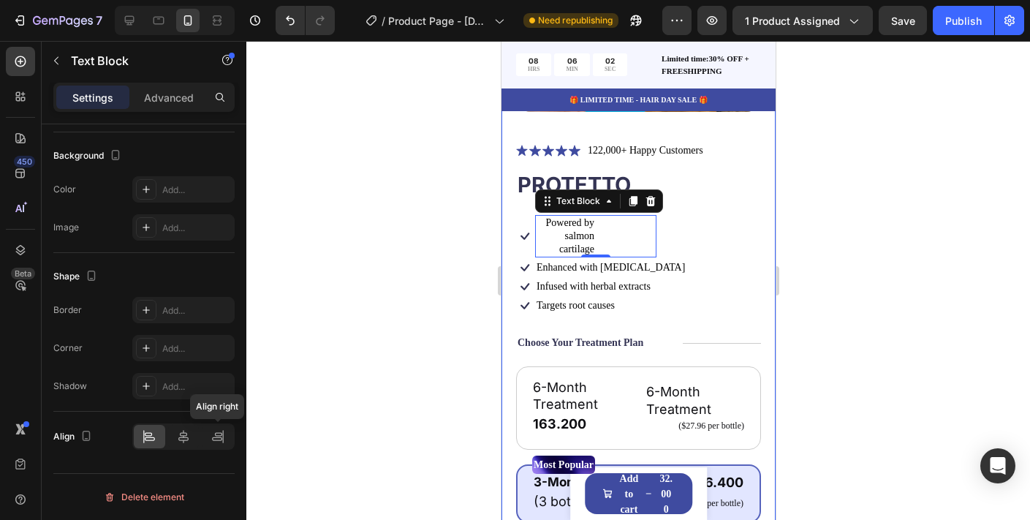
click at [218, 432] on icon at bounding box center [218, 434] width 7 height 4
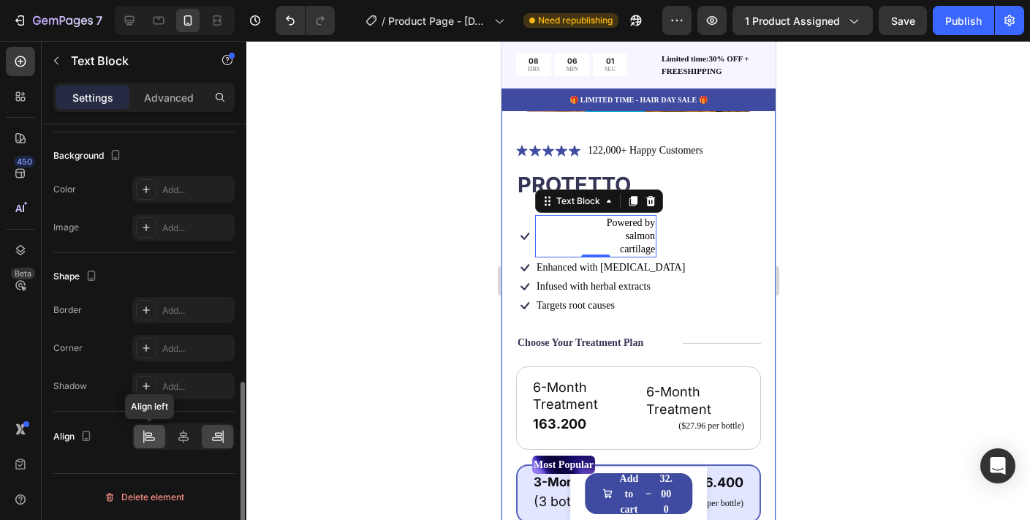
click at [143, 439] on icon at bounding box center [149, 436] width 15 height 15
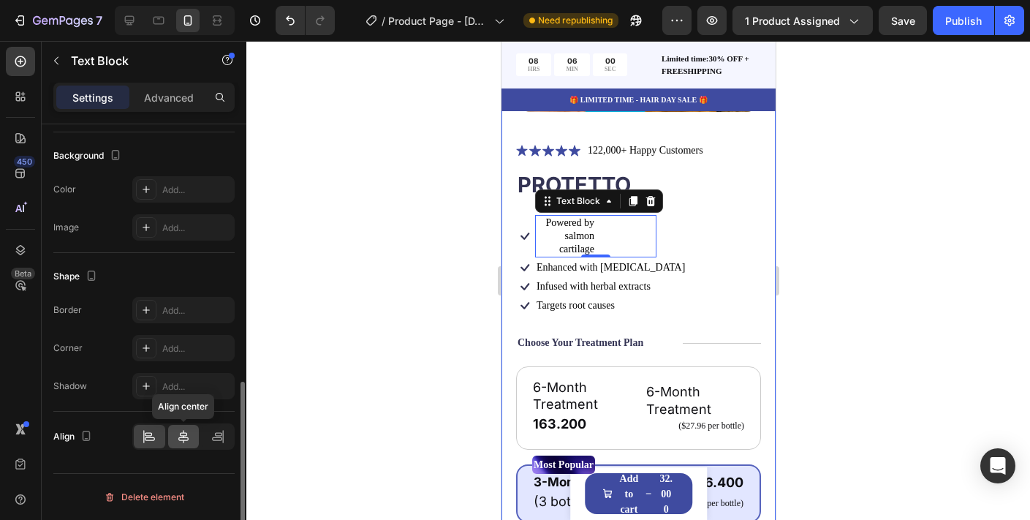
click at [179, 438] on icon at bounding box center [183, 436] width 15 height 15
click at [219, 438] on icon at bounding box center [217, 436] width 15 height 15
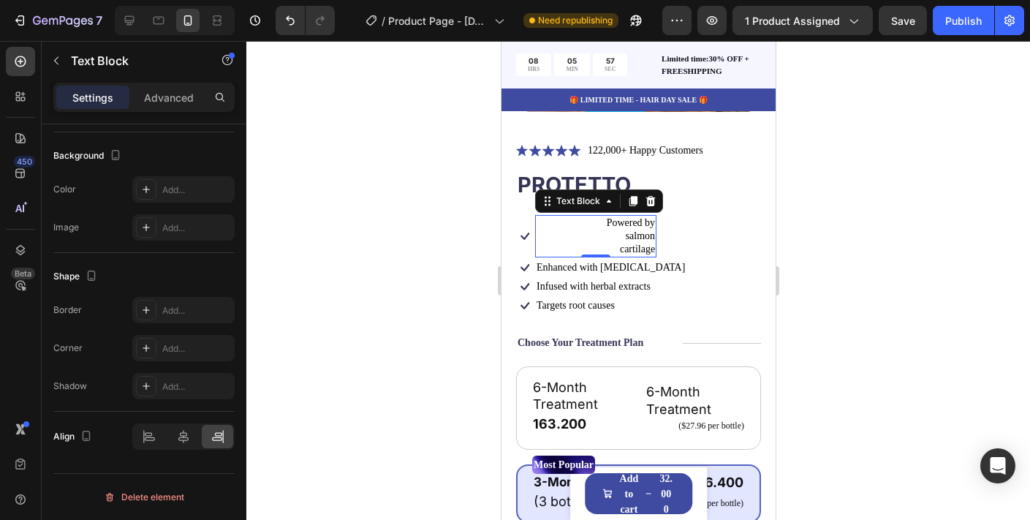
click at [634, 237] on p "Powered by salmon cartilage" at bounding box center [625, 236] width 58 height 40
click at [596, 237] on p "Powered by salmon cartilage" at bounding box center [625, 236] width 58 height 40
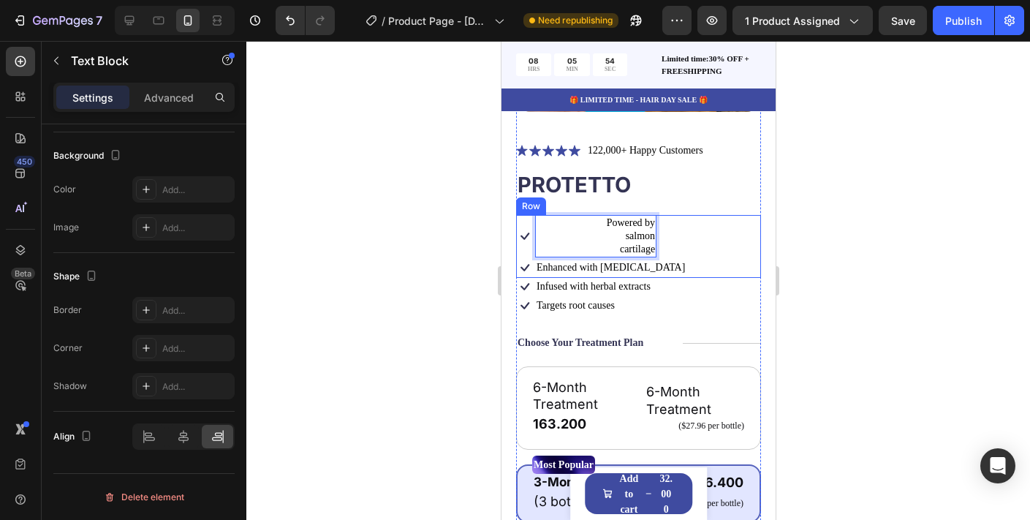
drag, startPoint x: 655, startPoint y: 236, endPoint x: 664, endPoint y: 238, distance: 9.7
click at [664, 238] on div "Icon Powered by salmon cartilage Text Block 0 Row Icon Enhanced with [MEDICAL_D…" at bounding box center [637, 247] width 245 height 64
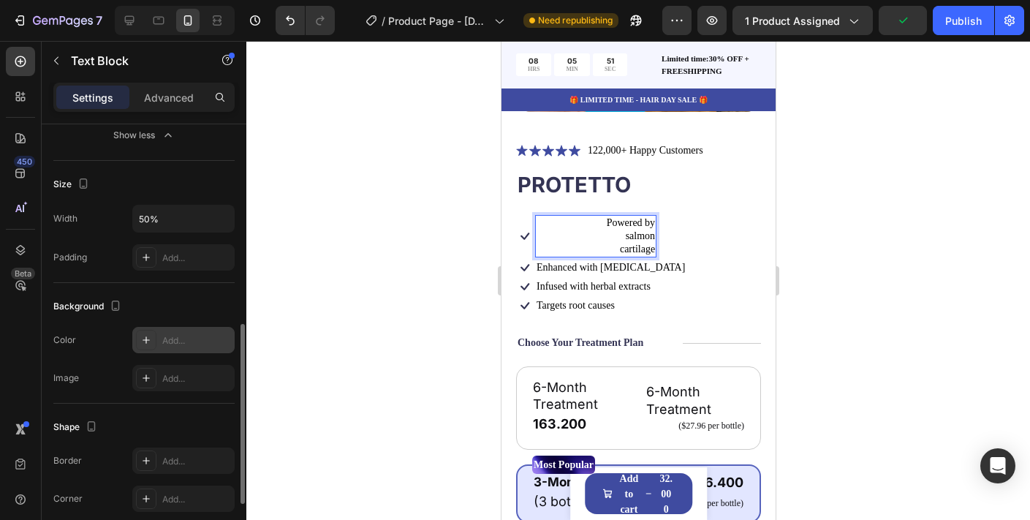
scroll to position [475, 0]
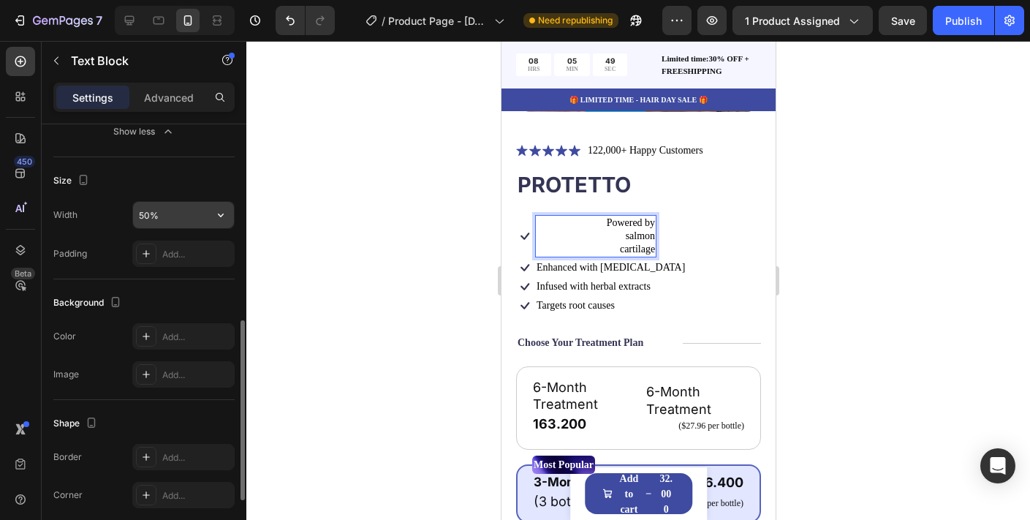
click at [167, 216] on input "50%" at bounding box center [183, 215] width 101 height 26
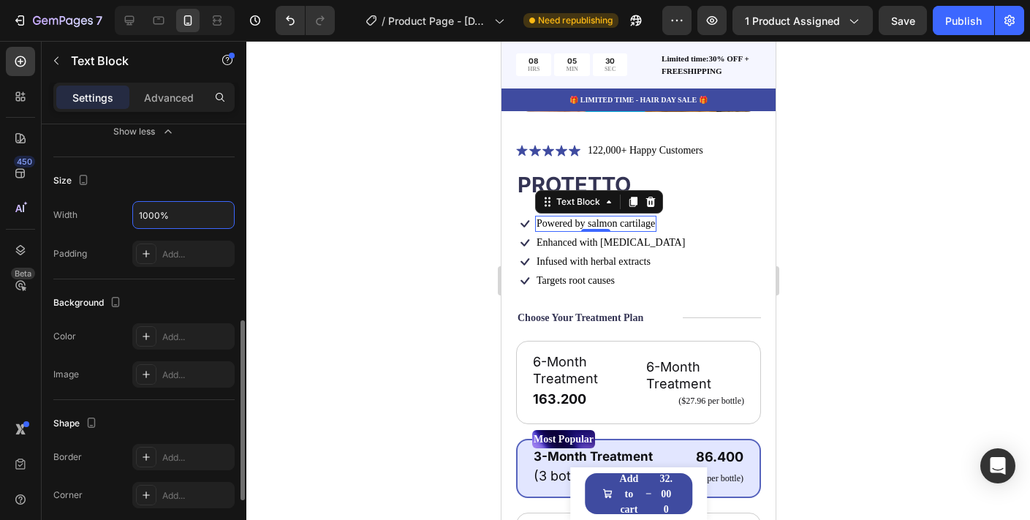
type input "1000_%"
click at [821, 205] on div at bounding box center [637, 280] width 783 height 479
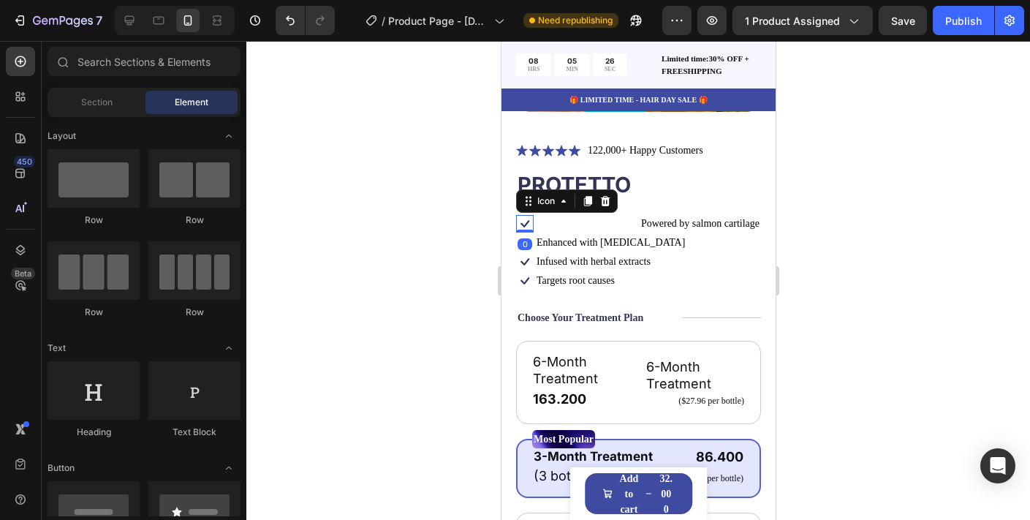
click at [522, 223] on icon at bounding box center [524, 224] width 18 height 18
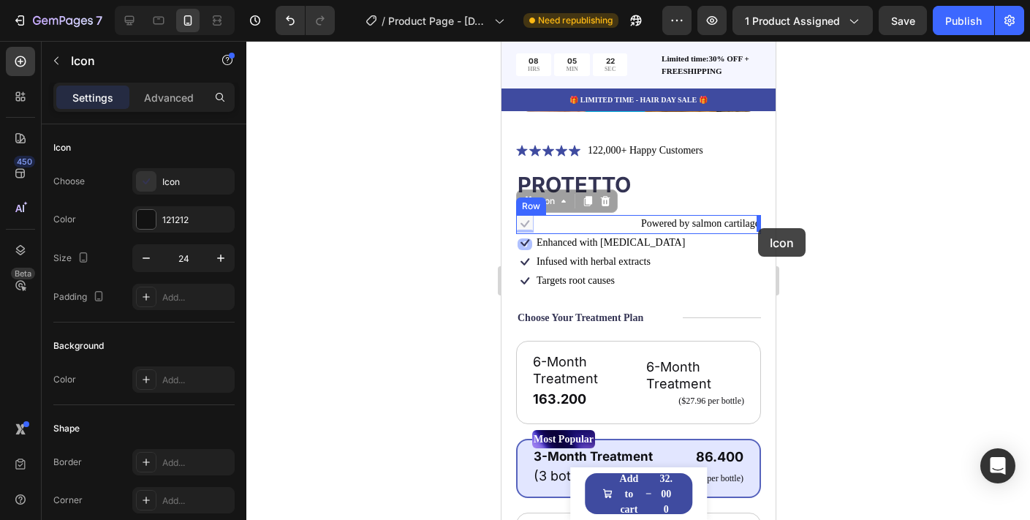
drag, startPoint x: 522, startPoint y: 223, endPoint x: 757, endPoint y: 228, distance: 234.6
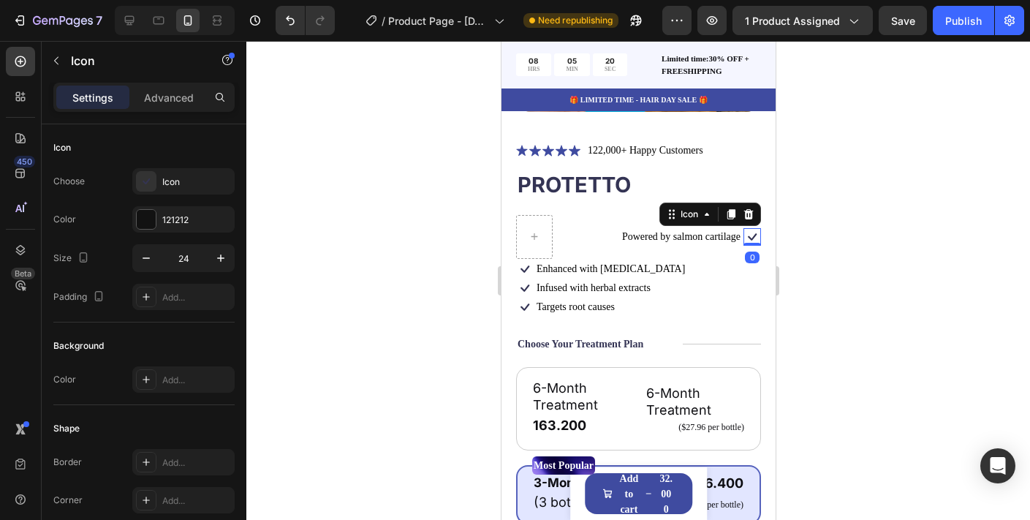
click at [827, 229] on div at bounding box center [637, 280] width 783 height 479
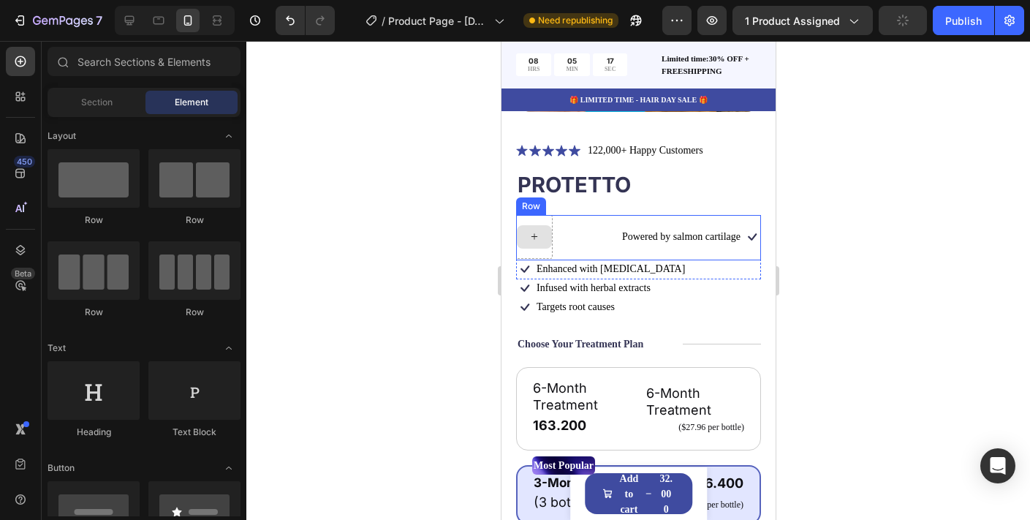
click at [535, 225] on div at bounding box center [533, 236] width 35 height 23
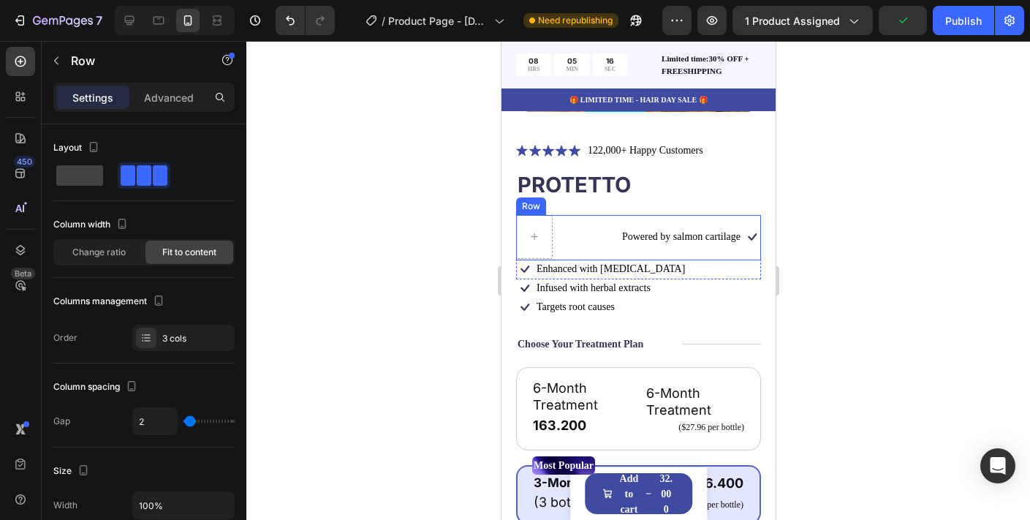
click at [561, 226] on div "Powered by salmon cartilage Text Block" at bounding box center [647, 237] width 188 height 44
click at [540, 220] on div at bounding box center [533, 237] width 37 height 44
click at [446, 248] on div at bounding box center [637, 280] width 783 height 479
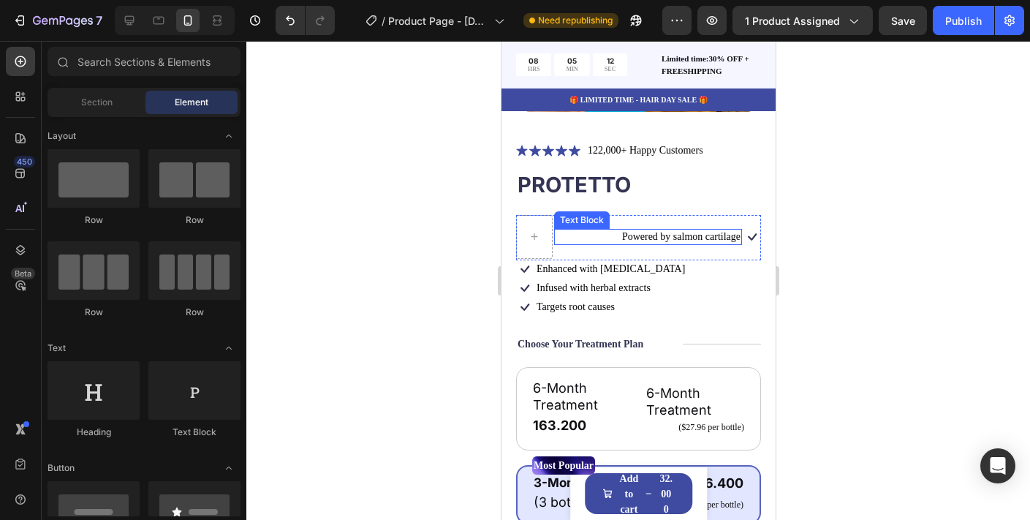
click at [687, 244] on div "Powered by salmon cartilage" at bounding box center [647, 237] width 188 height 16
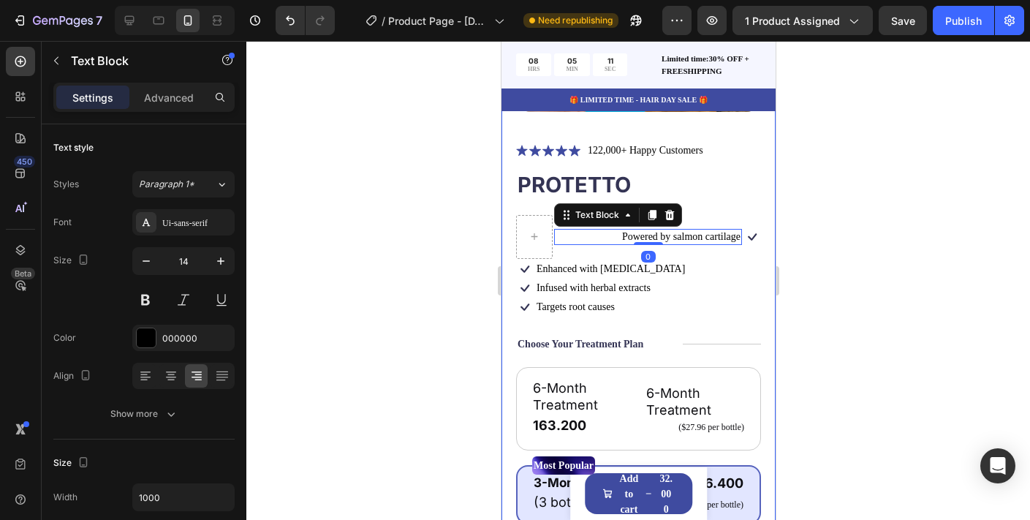
click at [847, 208] on div at bounding box center [637, 280] width 783 height 479
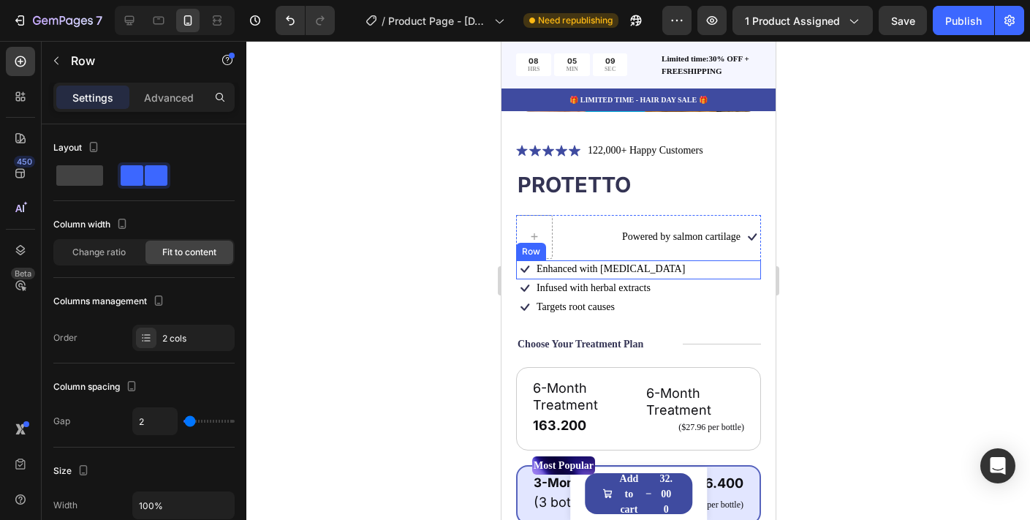
click at [641, 271] on div "Icon Enhanced with [MEDICAL_DATA] Text Block Row" at bounding box center [637, 269] width 245 height 19
click at [604, 250] on icon at bounding box center [605, 246] width 9 height 10
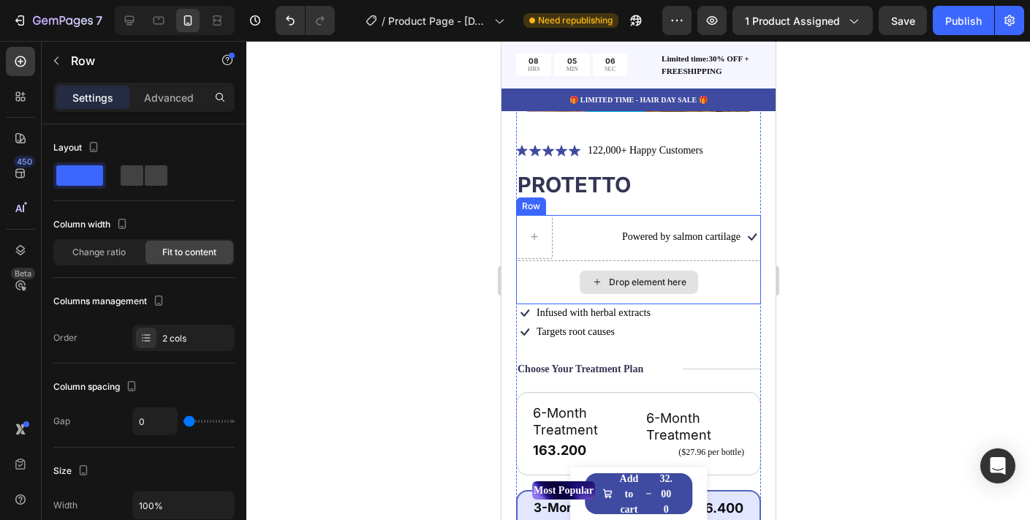
click at [729, 289] on div "Drop element here" at bounding box center [637, 282] width 245 height 44
click at [601, 194] on div at bounding box center [605, 201] width 18 height 18
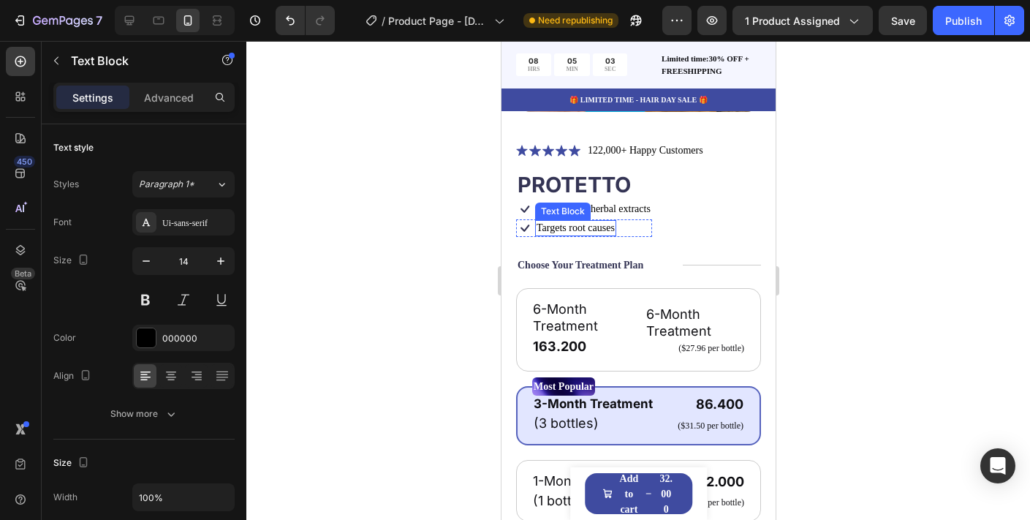
click at [614, 228] on div "Targets root causes" at bounding box center [574, 228] width 81 height 16
click at [647, 210] on icon at bounding box center [649, 205] width 9 height 10
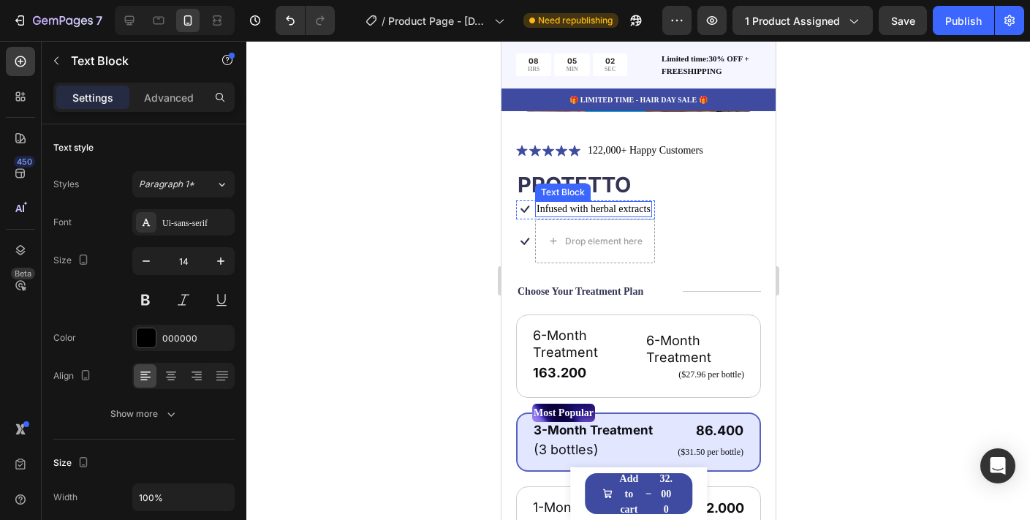
click at [623, 209] on p "Infused with herbal extracts" at bounding box center [593, 208] width 114 height 13
click at [650, 191] on icon at bounding box center [649, 186] width 9 height 10
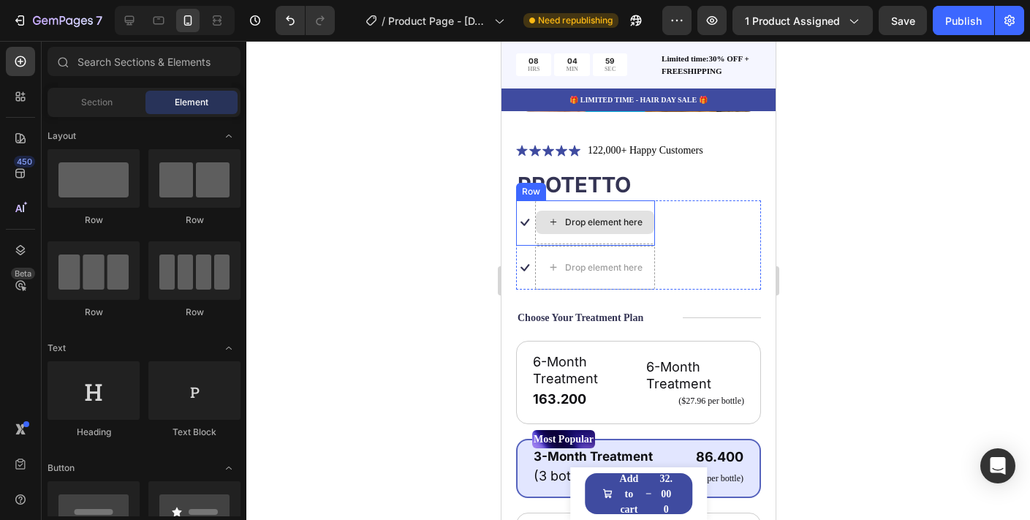
click at [623, 227] on div "Drop element here" at bounding box center [602, 222] width 77 height 12
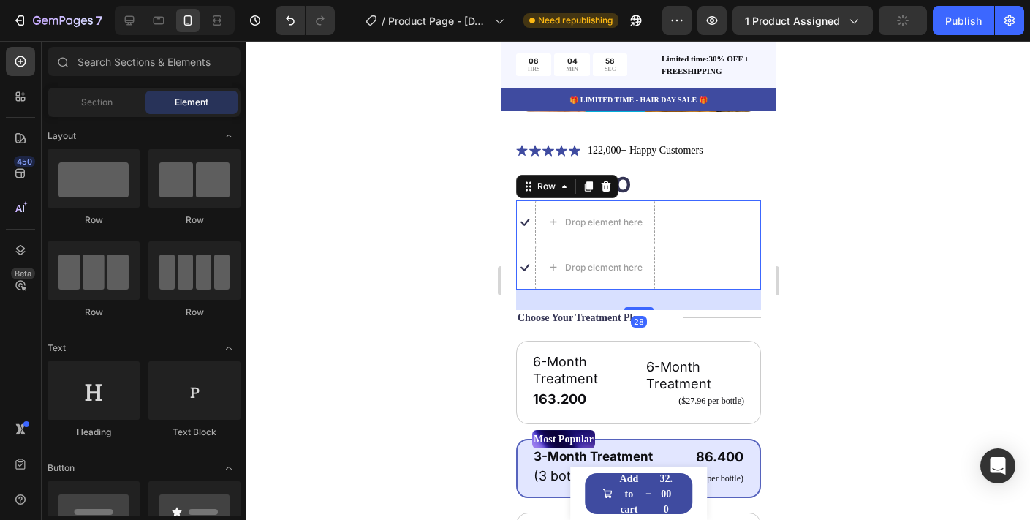
click at [696, 236] on div "Icon Drop element here Row Icon Drop element here Row Row 28" at bounding box center [637, 244] width 245 height 89
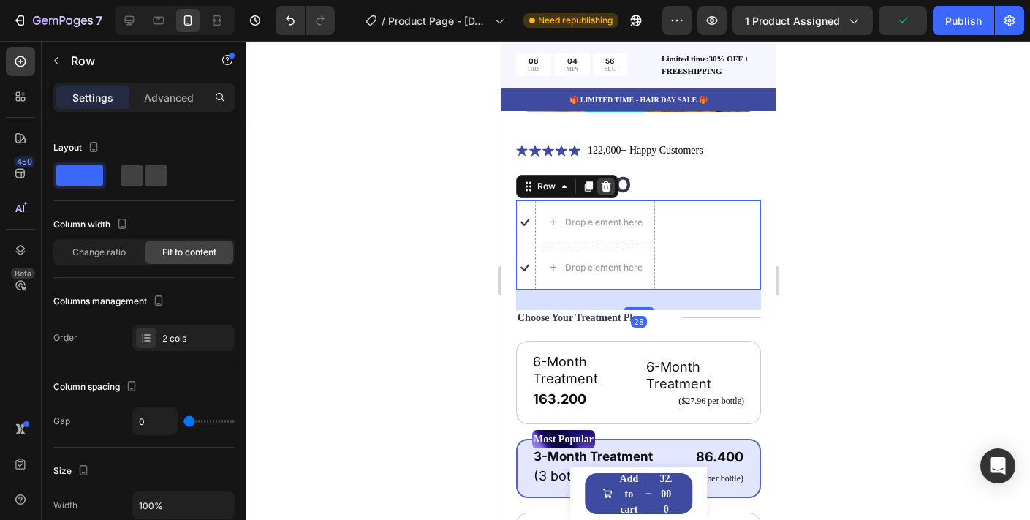
click at [605, 190] on icon at bounding box center [605, 186] width 9 height 10
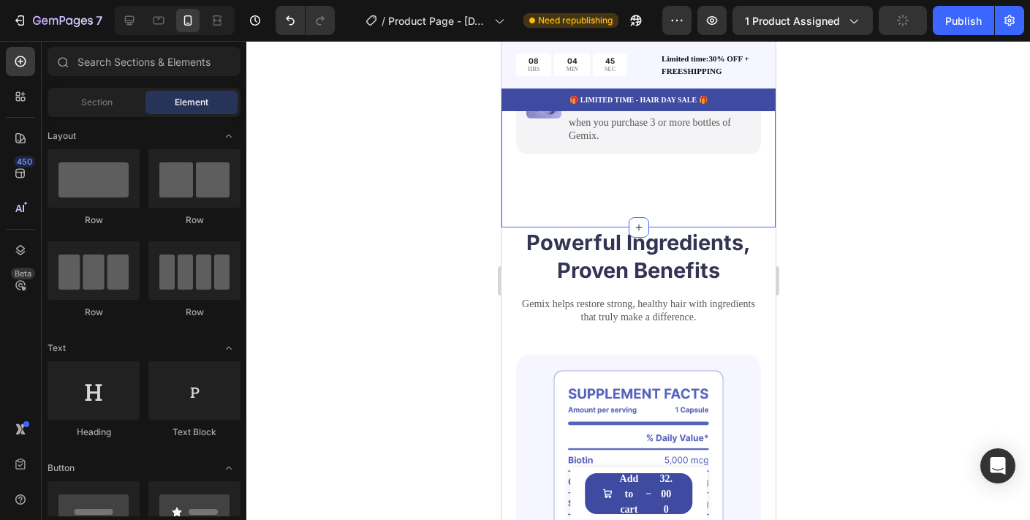
scroll to position [661, 0]
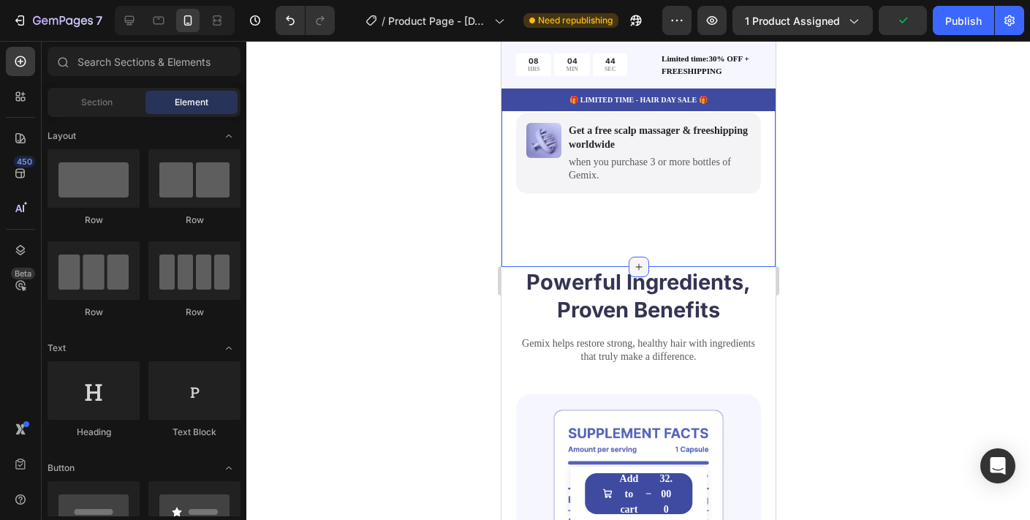
click at [640, 265] on icon at bounding box center [638, 267] width 12 height 12
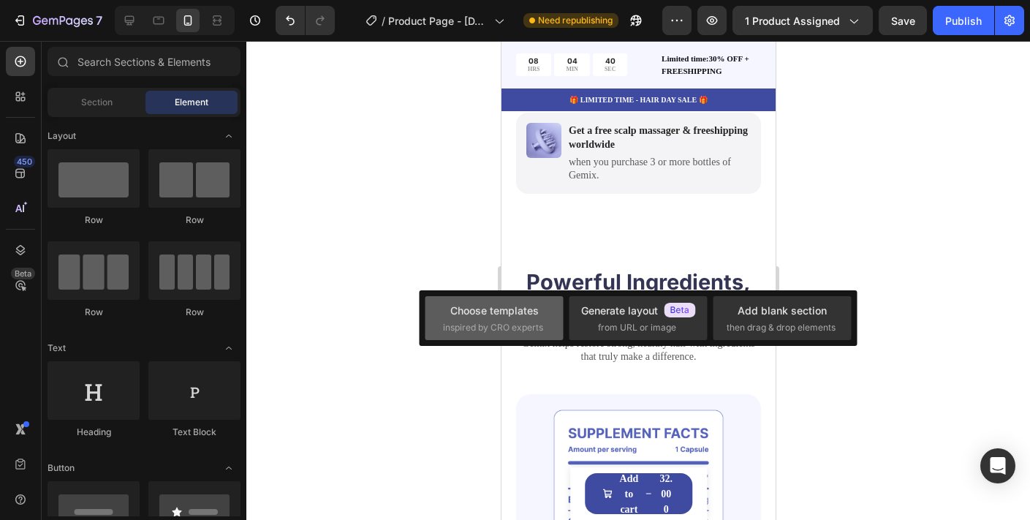
click at [539, 313] on div "Choose templates inspired by CRO experts" at bounding box center [494, 318] width 102 height 31
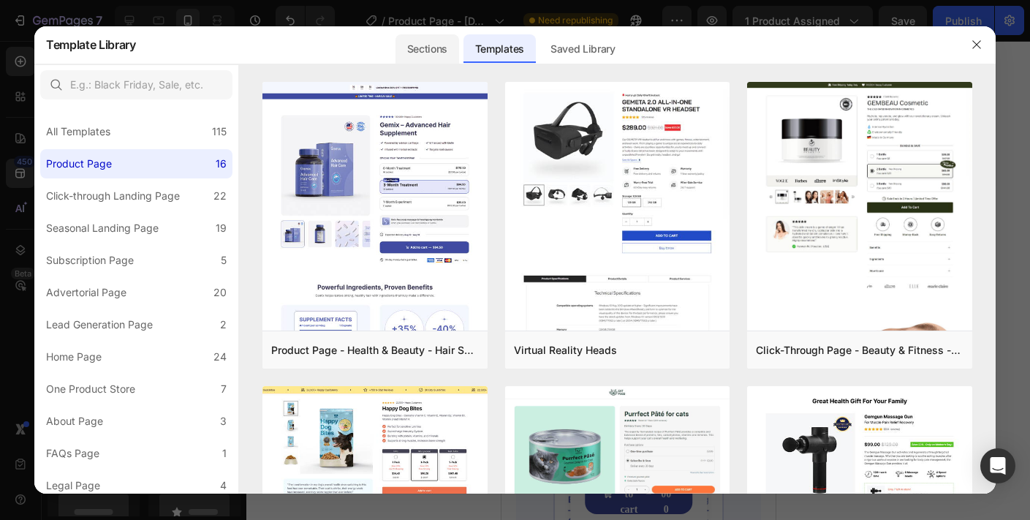
click at [436, 48] on div "Sections" at bounding box center [427, 48] width 64 height 29
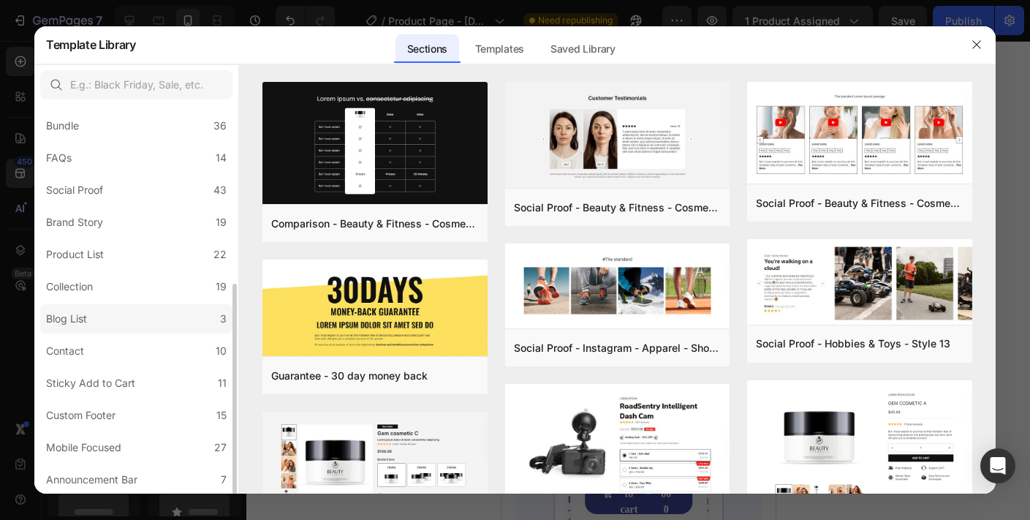
scroll to position [327, 0]
click at [983, 35] on button "button" at bounding box center [976, 44] width 23 height 23
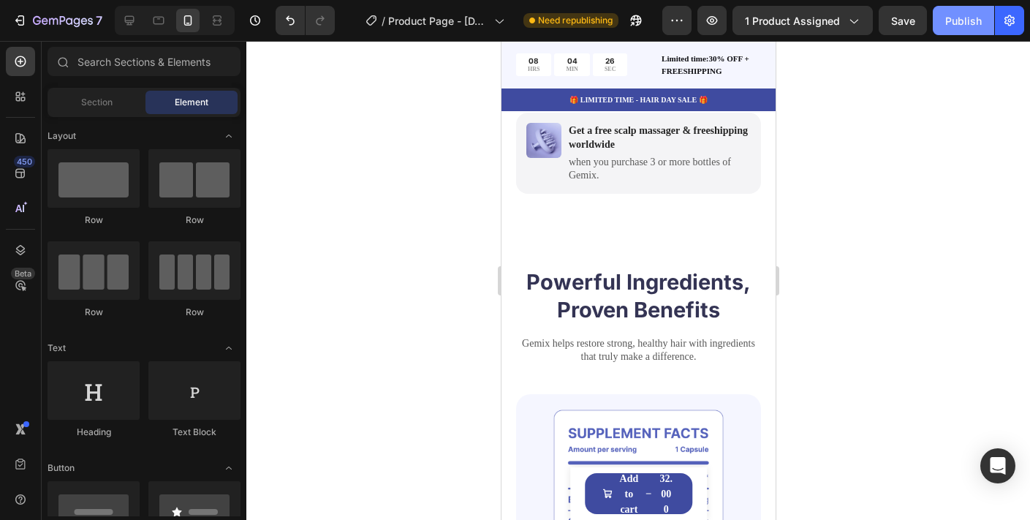
click at [966, 14] on div "Publish" at bounding box center [963, 20] width 37 height 15
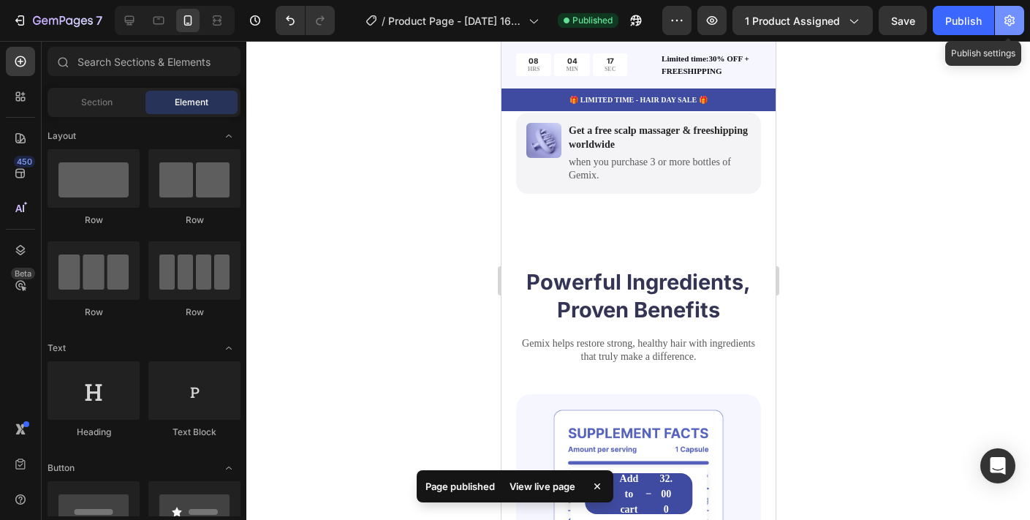
click at [1007, 13] on icon "button" at bounding box center [1009, 20] width 15 height 15
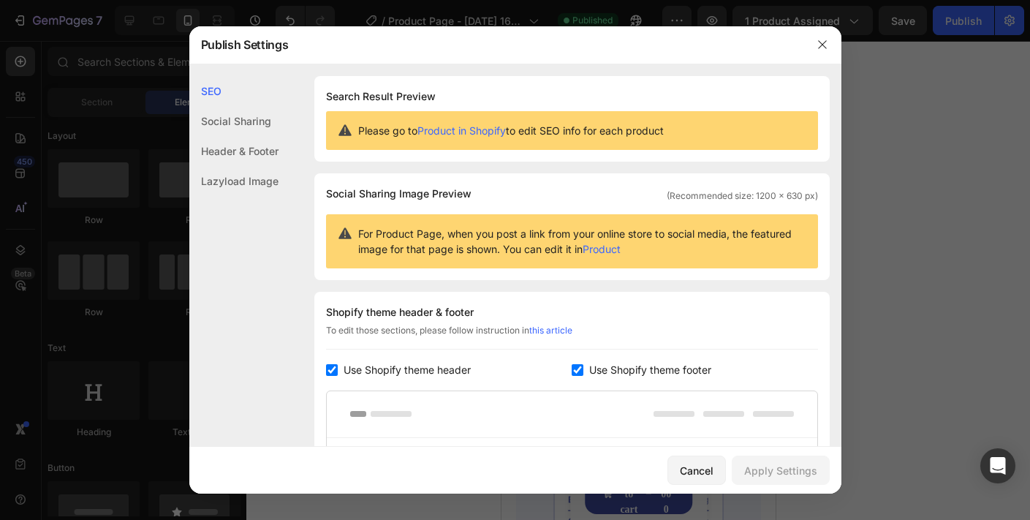
click at [260, 126] on div "Social Sharing" at bounding box center [233, 121] width 89 height 30
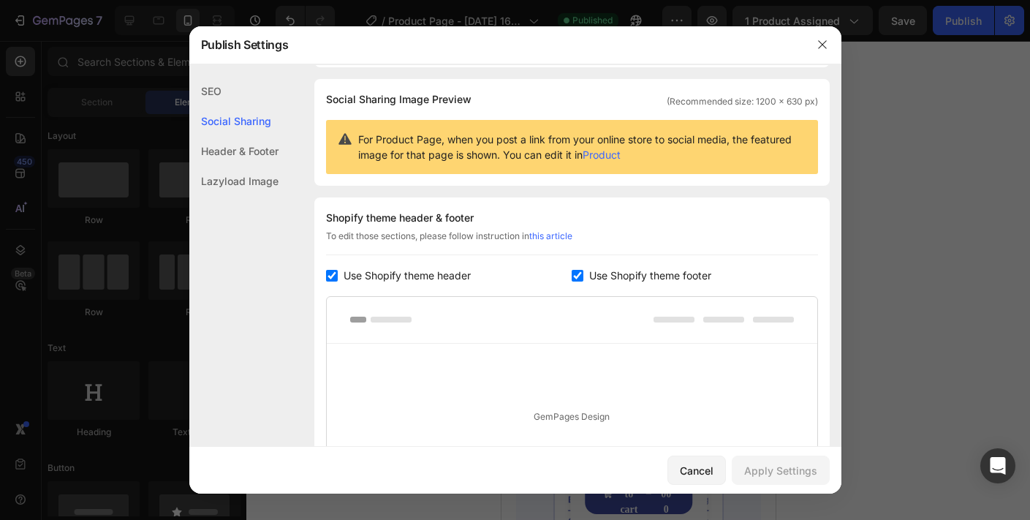
click at [260, 148] on div "Header & Footer" at bounding box center [233, 151] width 89 height 30
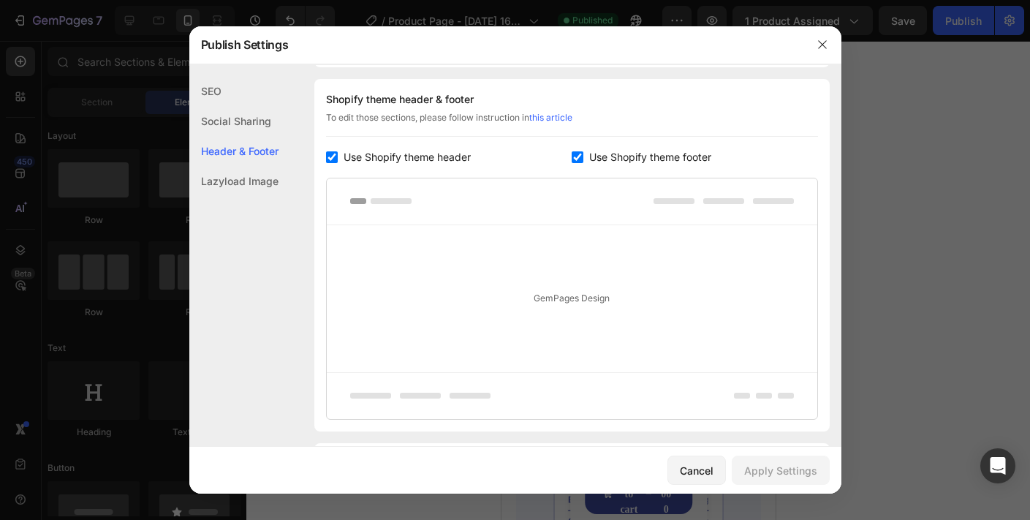
click at [262, 183] on div "Lazyload Image" at bounding box center [233, 181] width 89 height 30
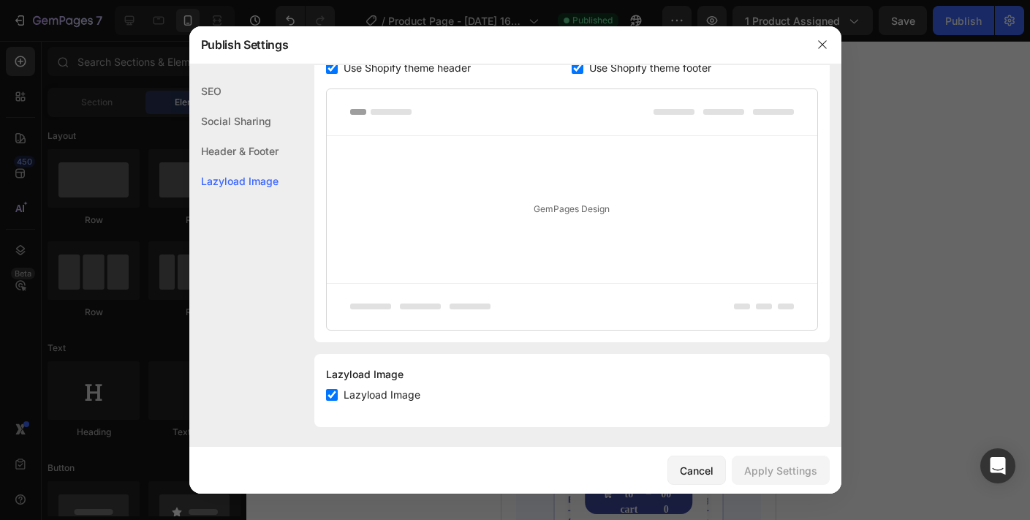
scroll to position [305, 0]
click at [817, 39] on icon "button" at bounding box center [822, 45] width 12 height 12
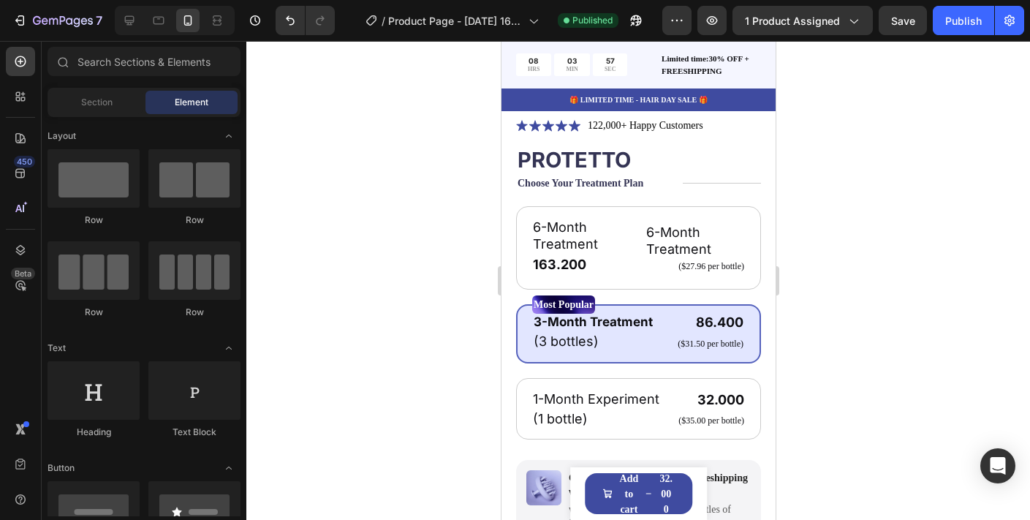
scroll to position [316, 0]
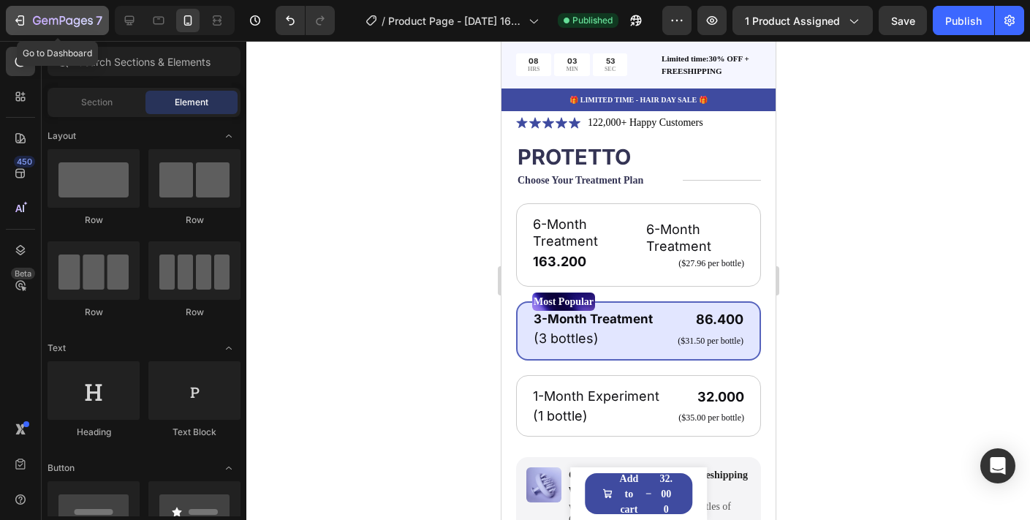
click at [70, 27] on icon "button" at bounding box center [63, 21] width 60 height 12
